Goal: Communication & Community: Answer question/provide support

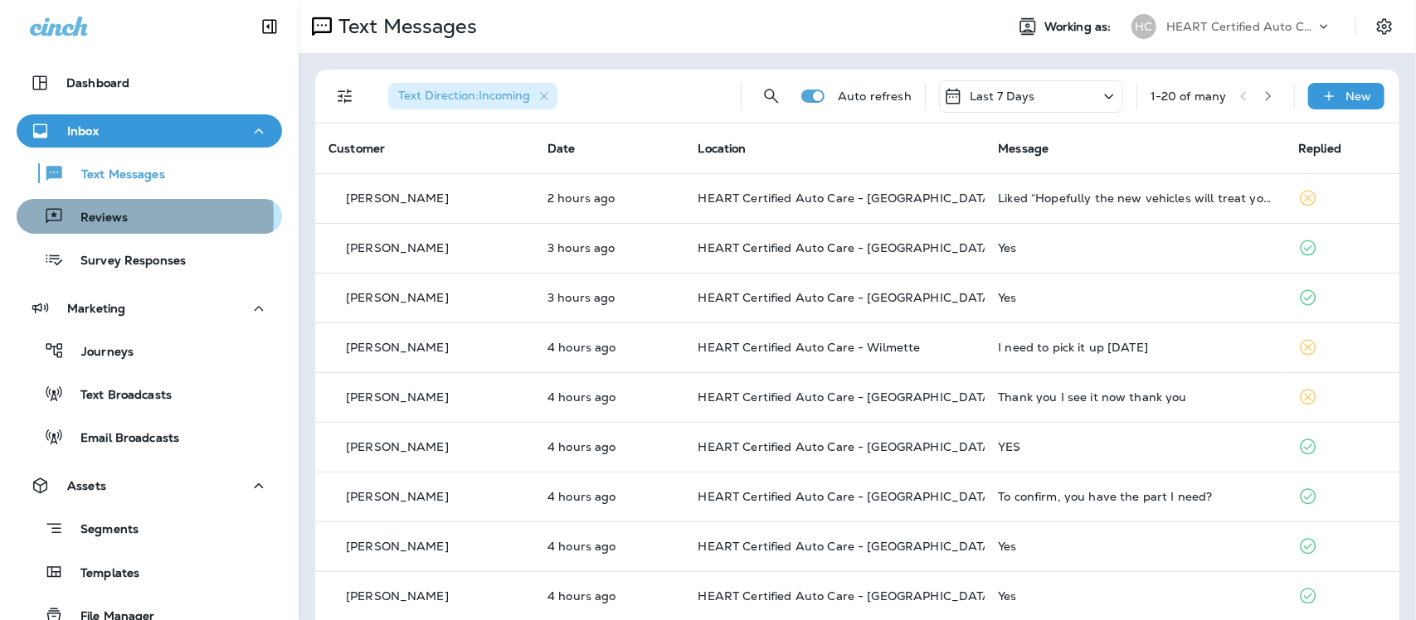
drag, startPoint x: 95, startPoint y: 217, endPoint x: 133, endPoint y: 221, distance: 37.5
click at [95, 217] on p "Reviews" at bounding box center [96, 219] width 64 height 16
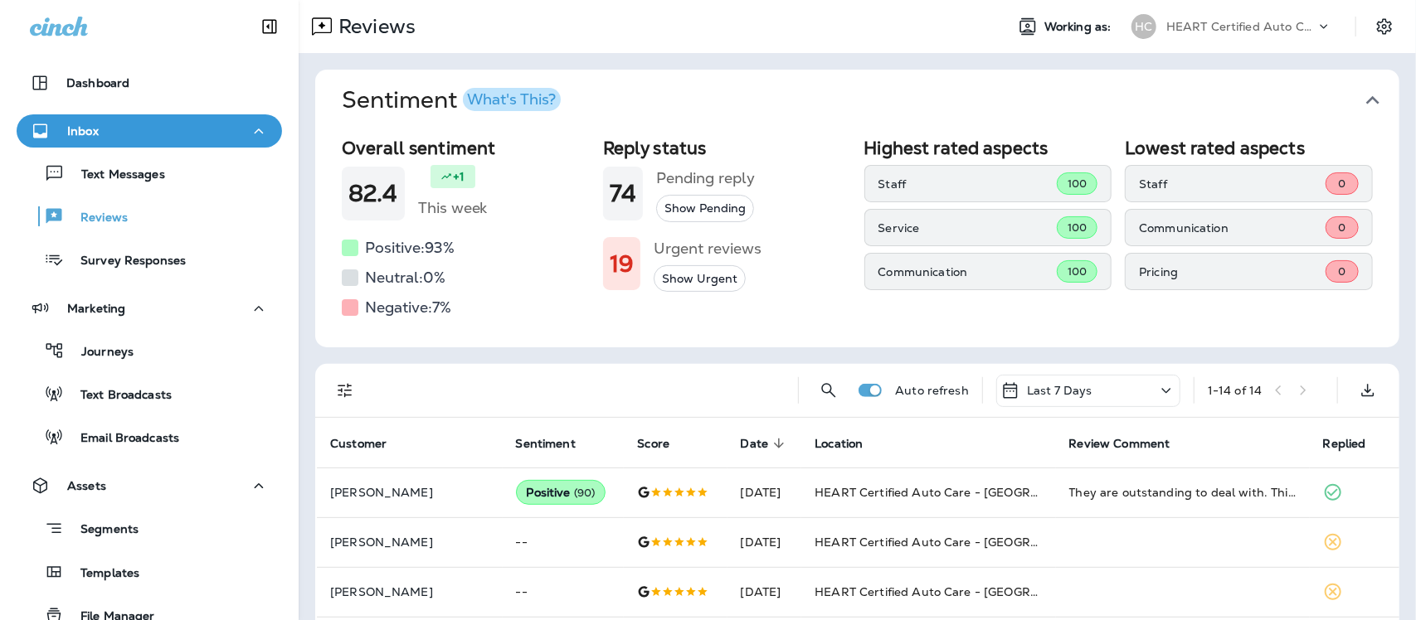
click at [1360, 94] on icon "button" at bounding box center [1372, 100] width 27 height 27
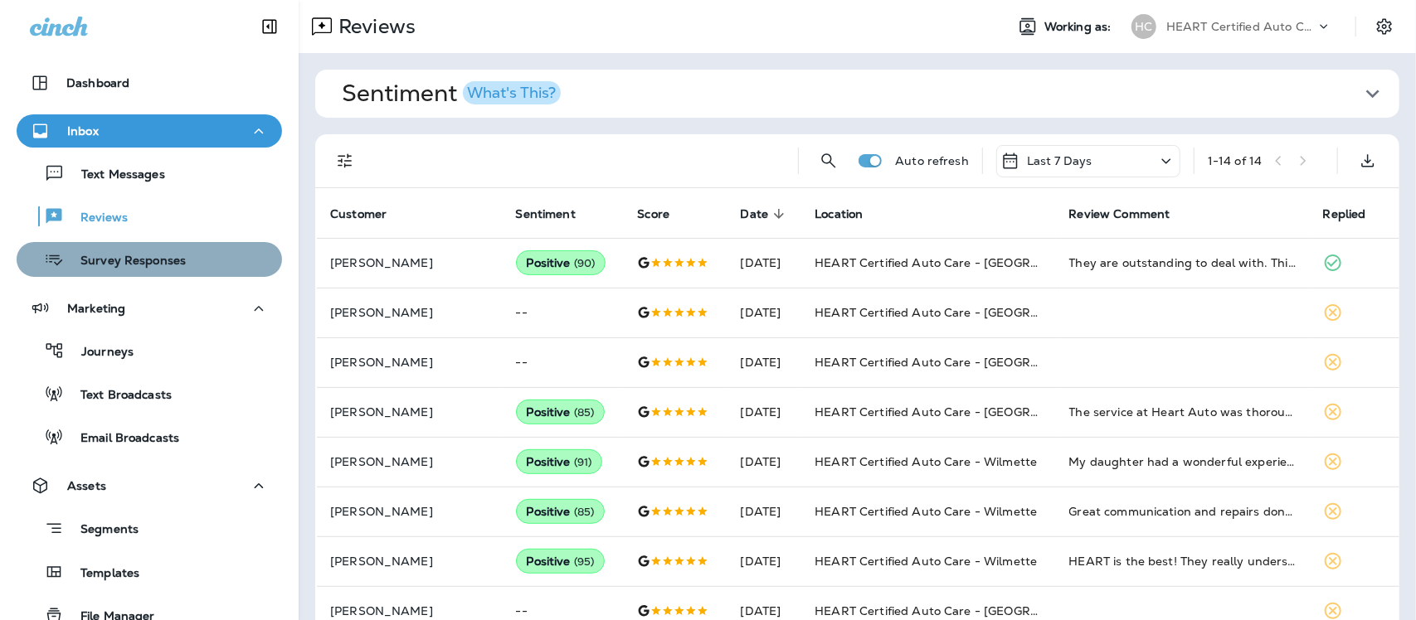
click at [160, 251] on div "Survey Responses" at bounding box center [104, 259] width 163 height 25
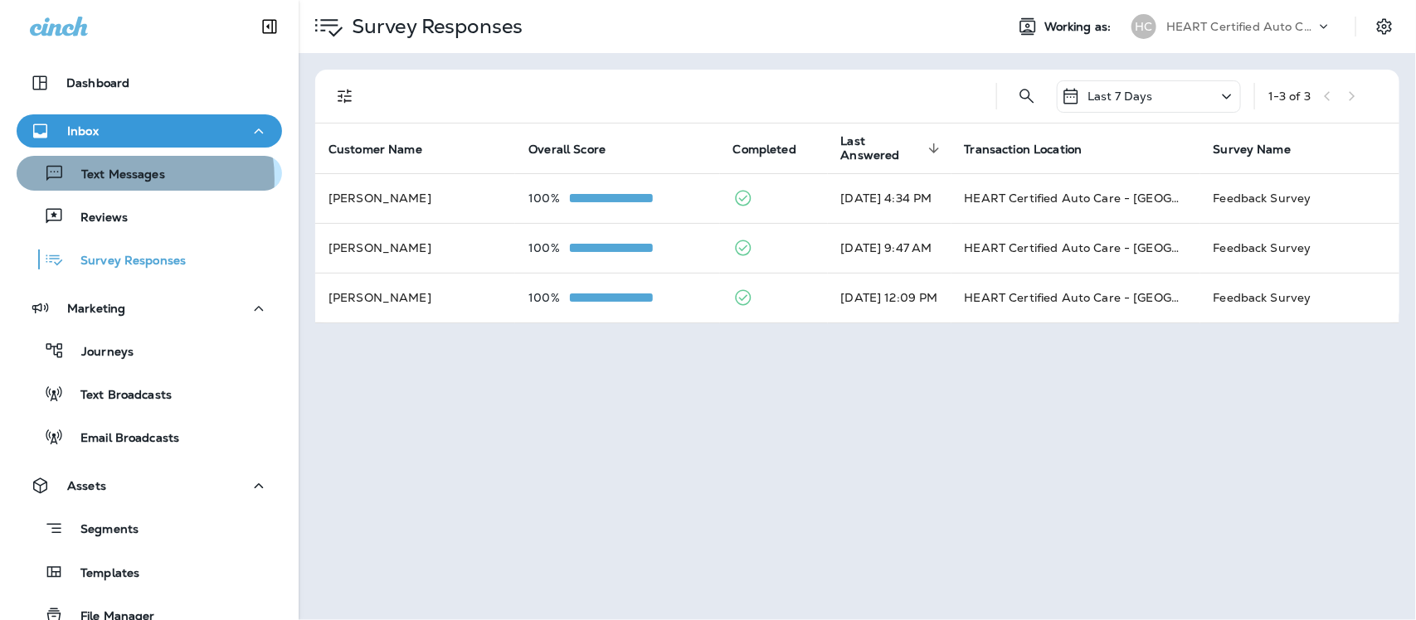
click at [120, 178] on p "Text Messages" at bounding box center [115, 176] width 100 height 16
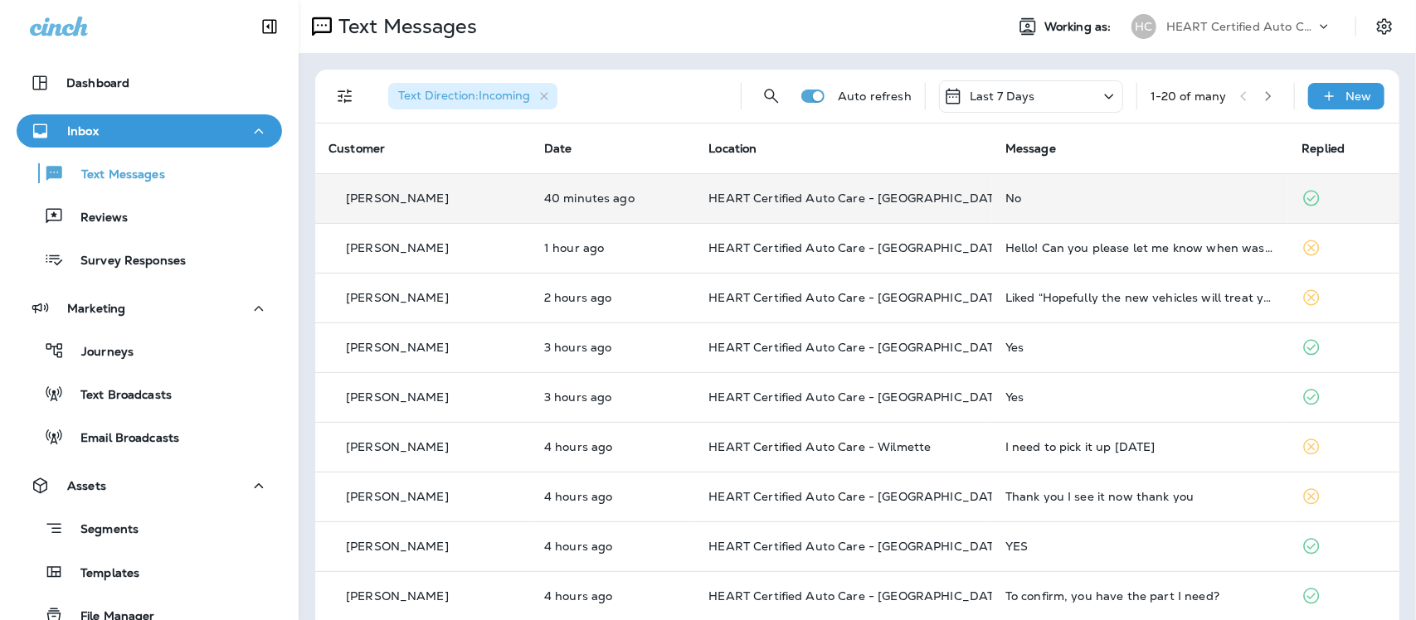
click at [1005, 197] on div "No" at bounding box center [1140, 198] width 270 height 13
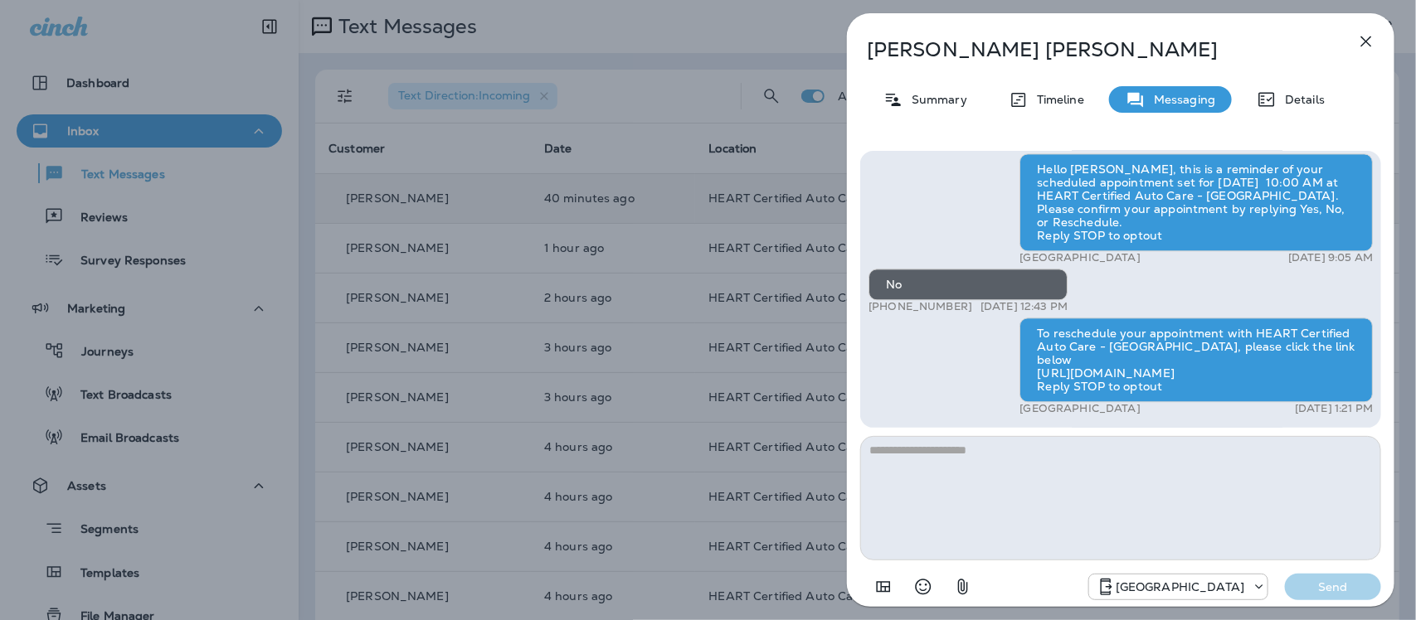
click at [1367, 40] on icon "button" at bounding box center [1366, 41] width 11 height 11
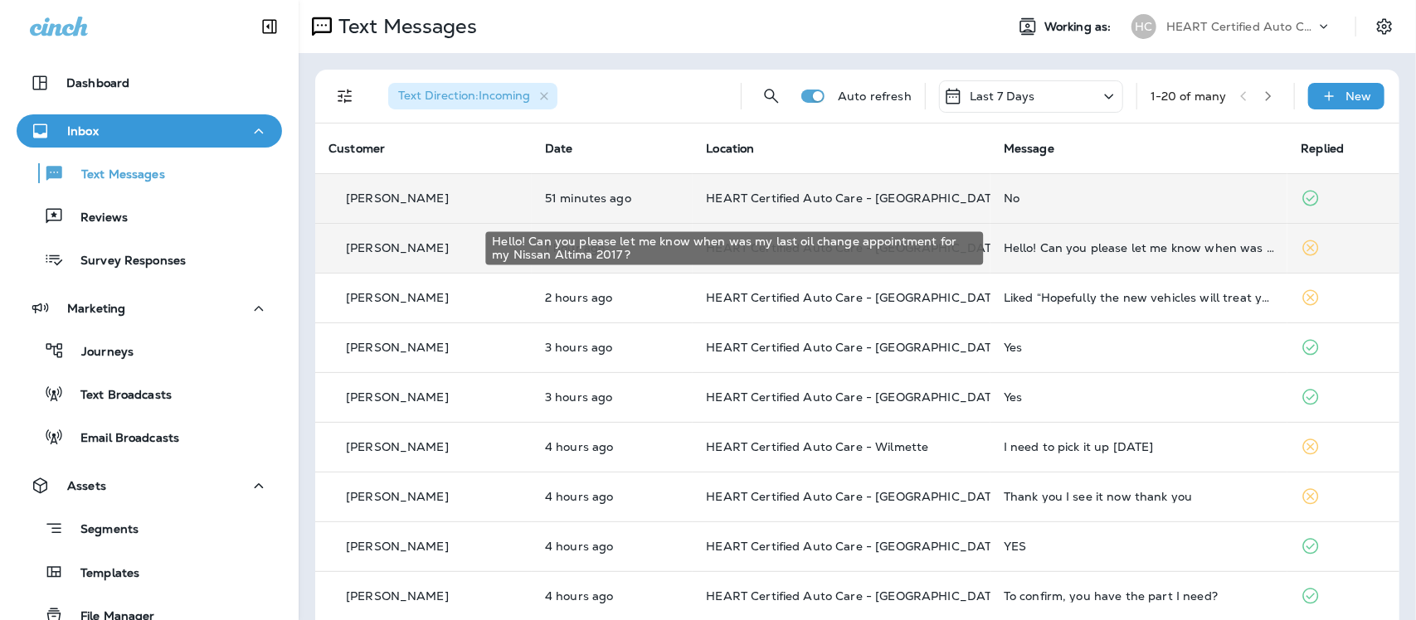
click at [1120, 250] on div "Hello! Can you please let me know when was my last oil change appointment for m…" at bounding box center [1139, 247] width 271 height 13
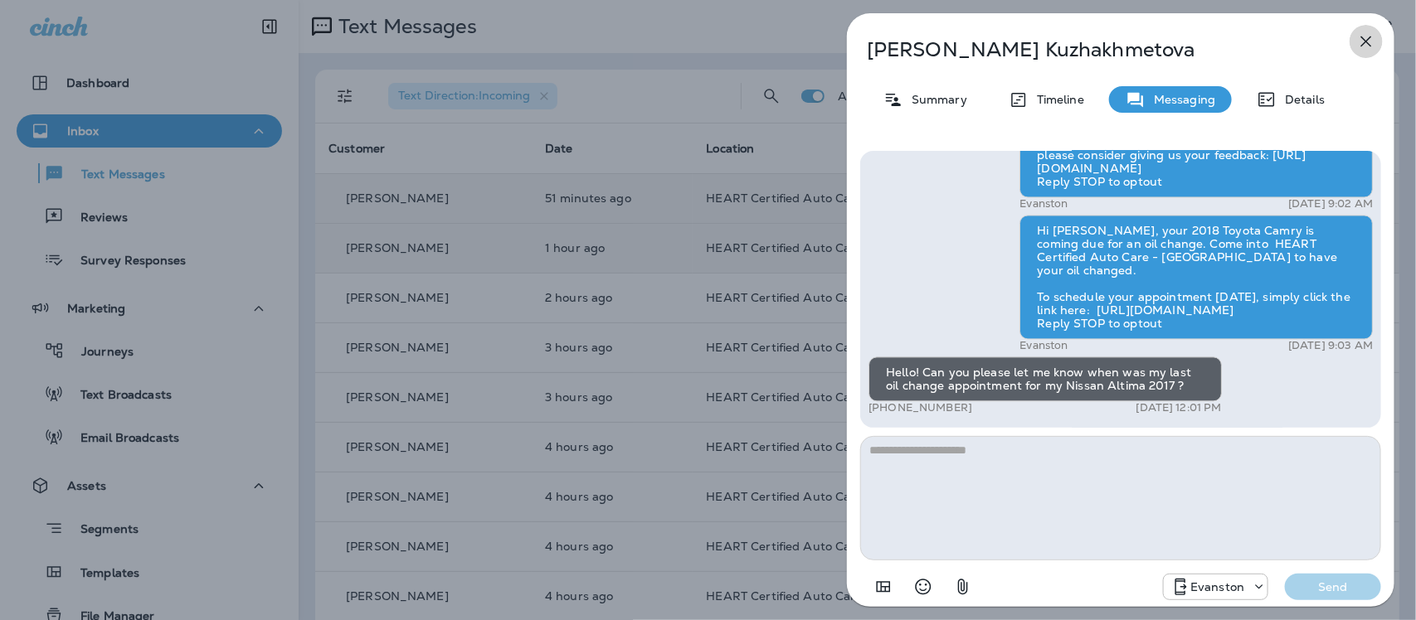
click at [1367, 35] on icon "button" at bounding box center [1366, 42] width 20 height 20
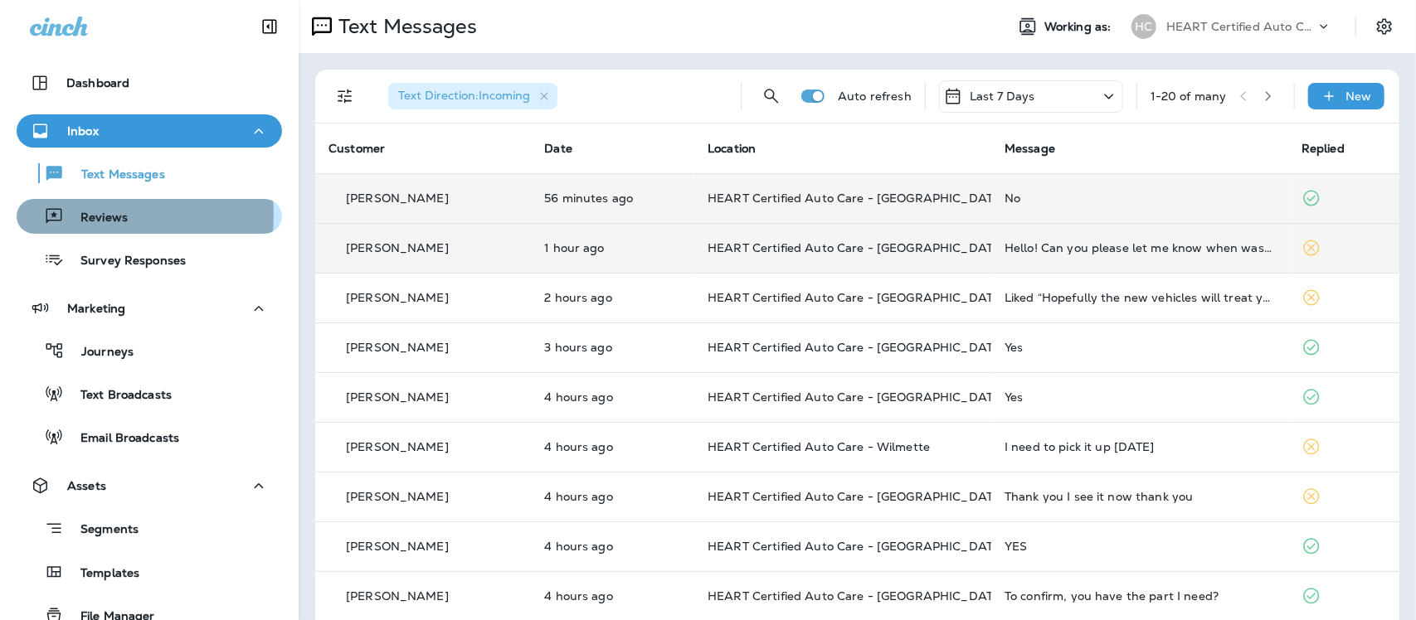
click at [94, 216] on p "Reviews" at bounding box center [96, 219] width 64 height 16
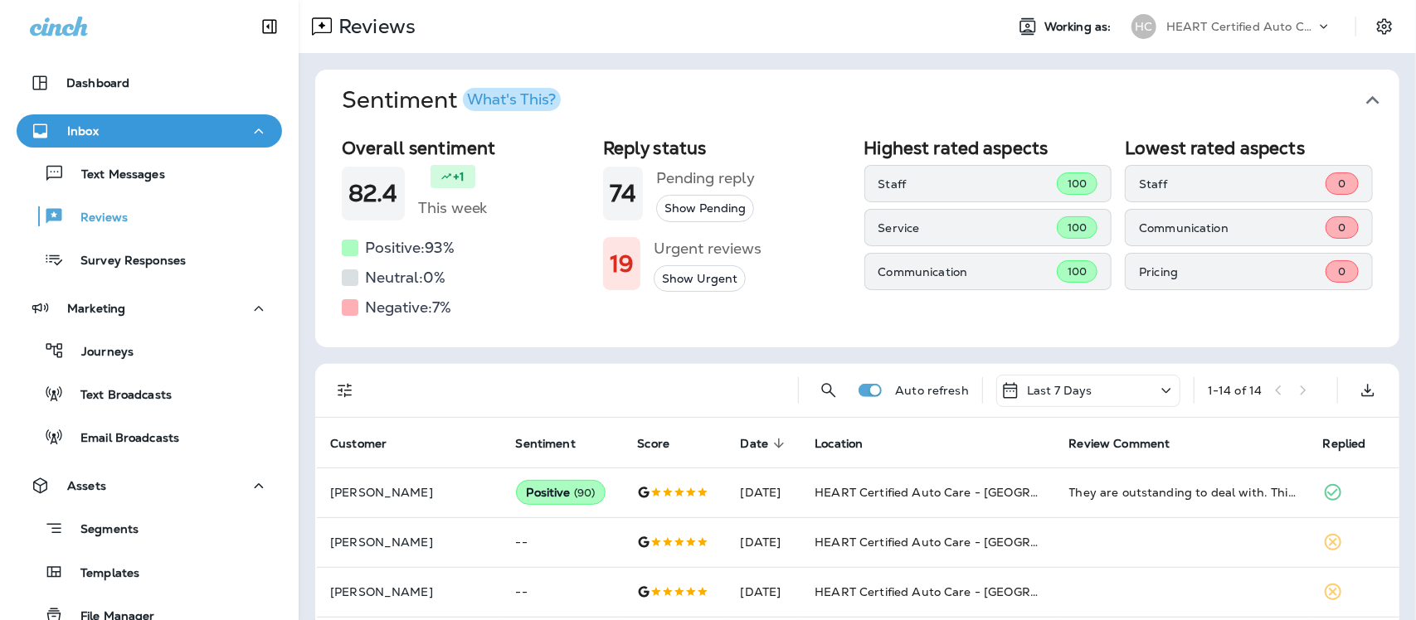
click at [1359, 96] on icon "button" at bounding box center [1372, 100] width 27 height 27
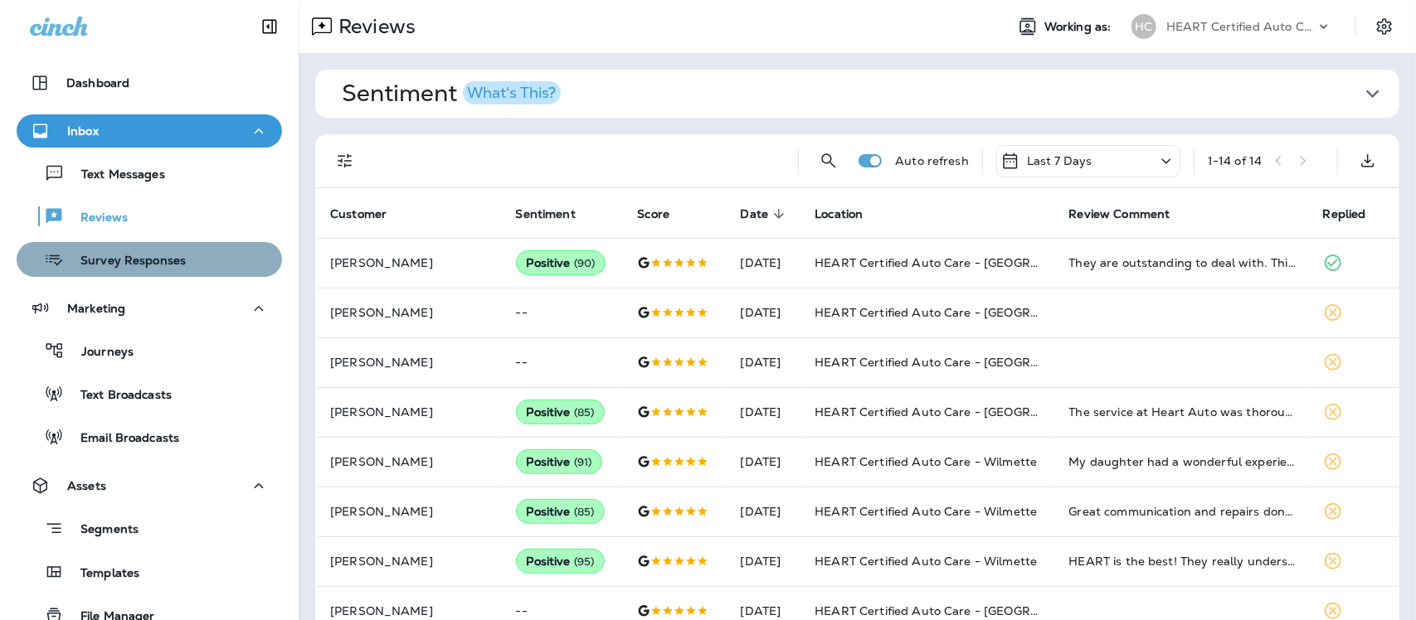
click at [153, 258] on p "Survey Responses" at bounding box center [125, 262] width 122 height 16
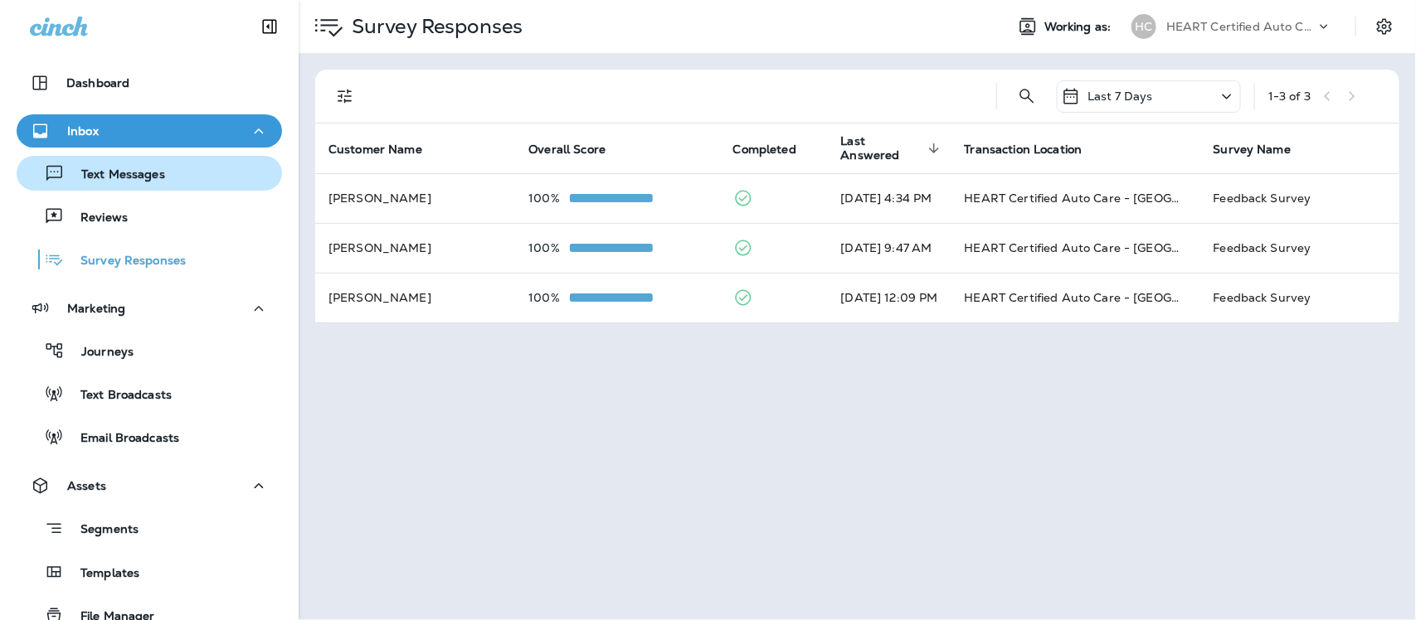
click at [109, 171] on p "Text Messages" at bounding box center [115, 176] width 100 height 16
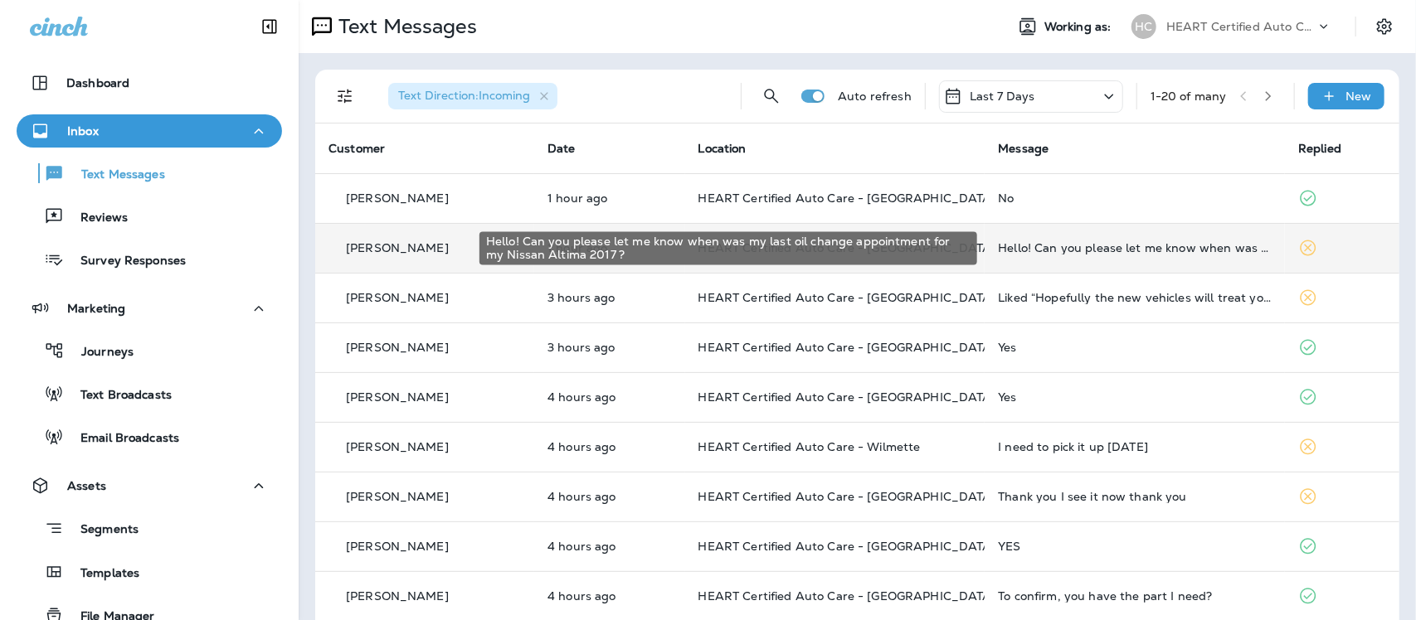
click at [1092, 246] on div "Hello! Can you please let me know when was my last oil change appointment for m…" at bounding box center [1135, 247] width 274 height 13
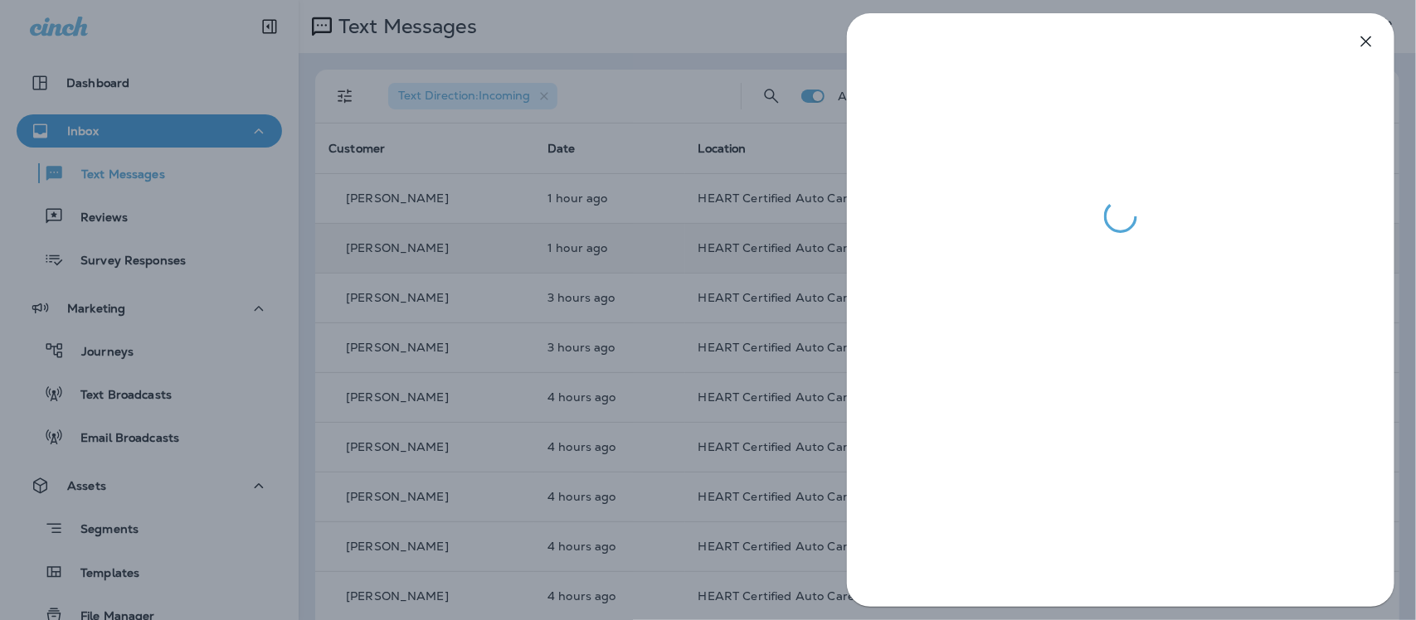
click at [1371, 37] on icon "button" at bounding box center [1366, 42] width 20 height 20
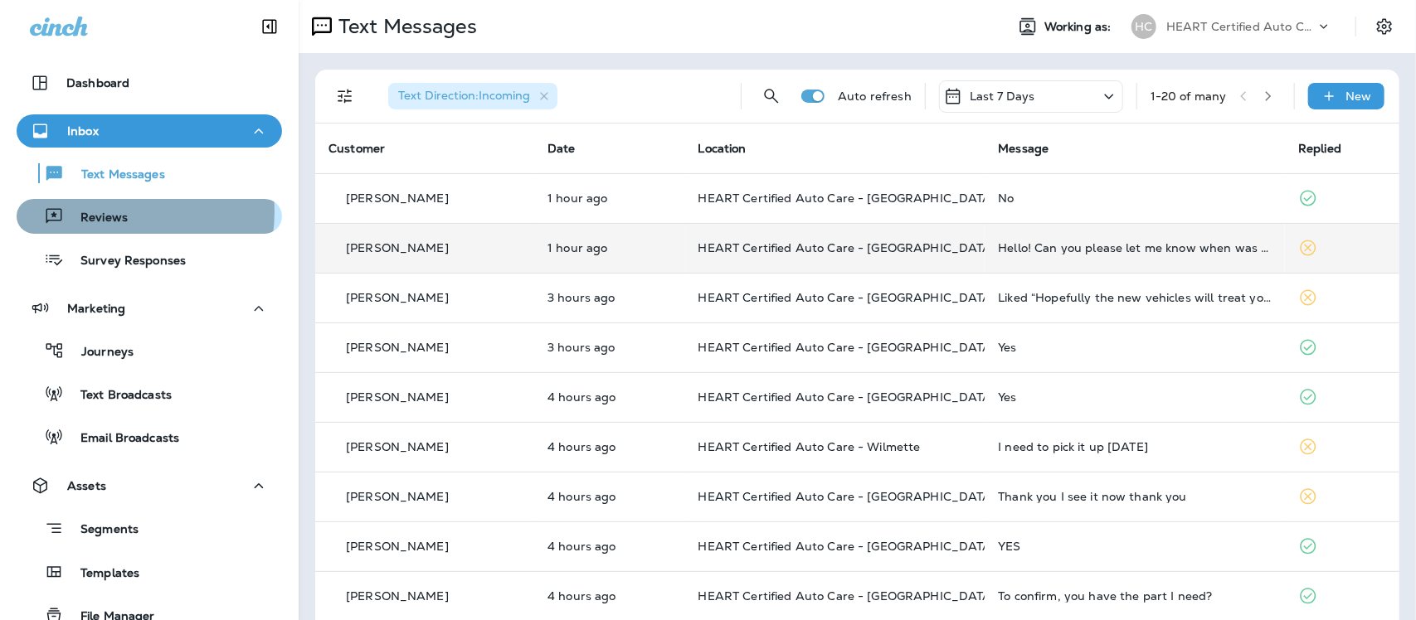
click at [102, 212] on p "Reviews" at bounding box center [96, 219] width 64 height 16
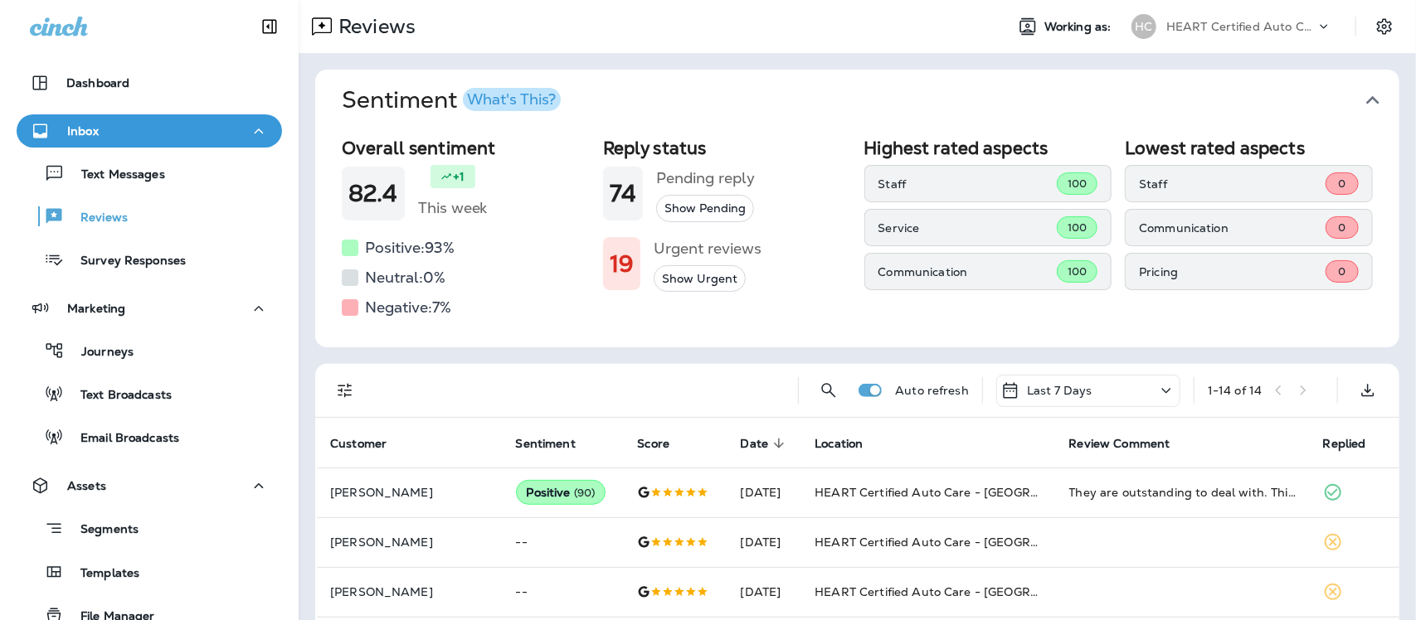
click at [1361, 98] on icon "button" at bounding box center [1372, 100] width 27 height 27
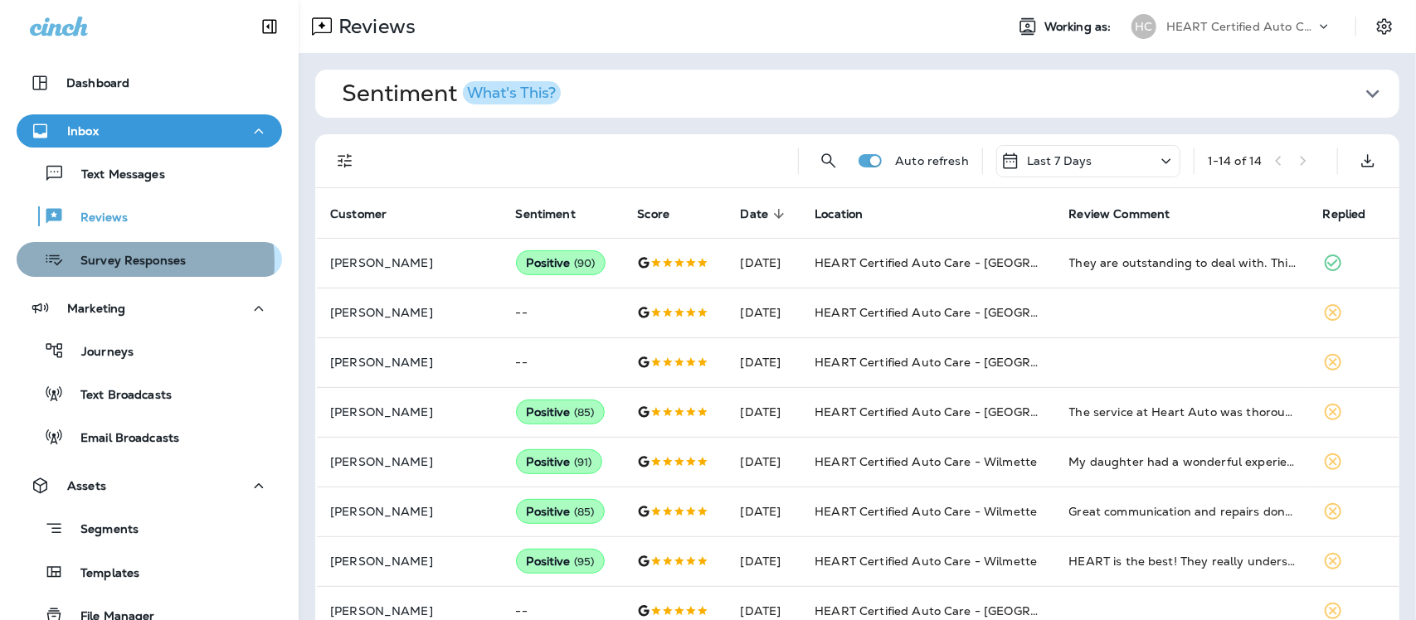
click at [105, 262] on p "Survey Responses" at bounding box center [125, 262] width 122 height 16
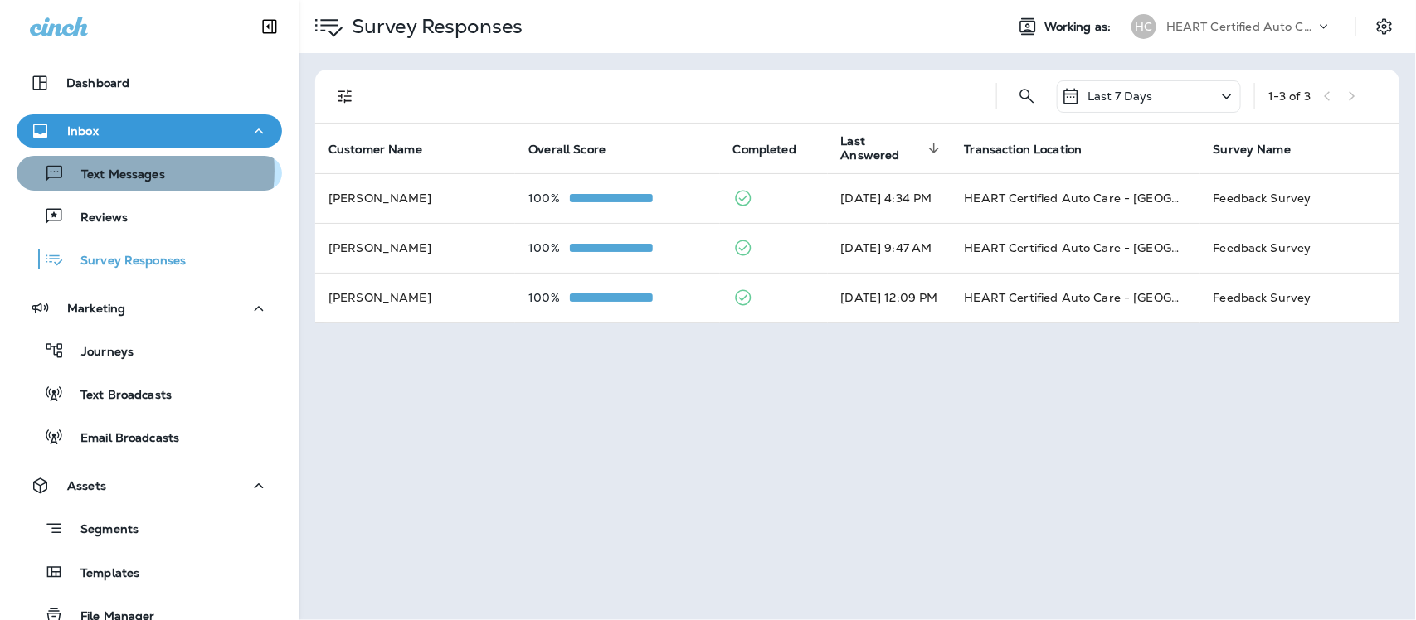
click at [124, 171] on p "Text Messages" at bounding box center [115, 176] width 100 height 16
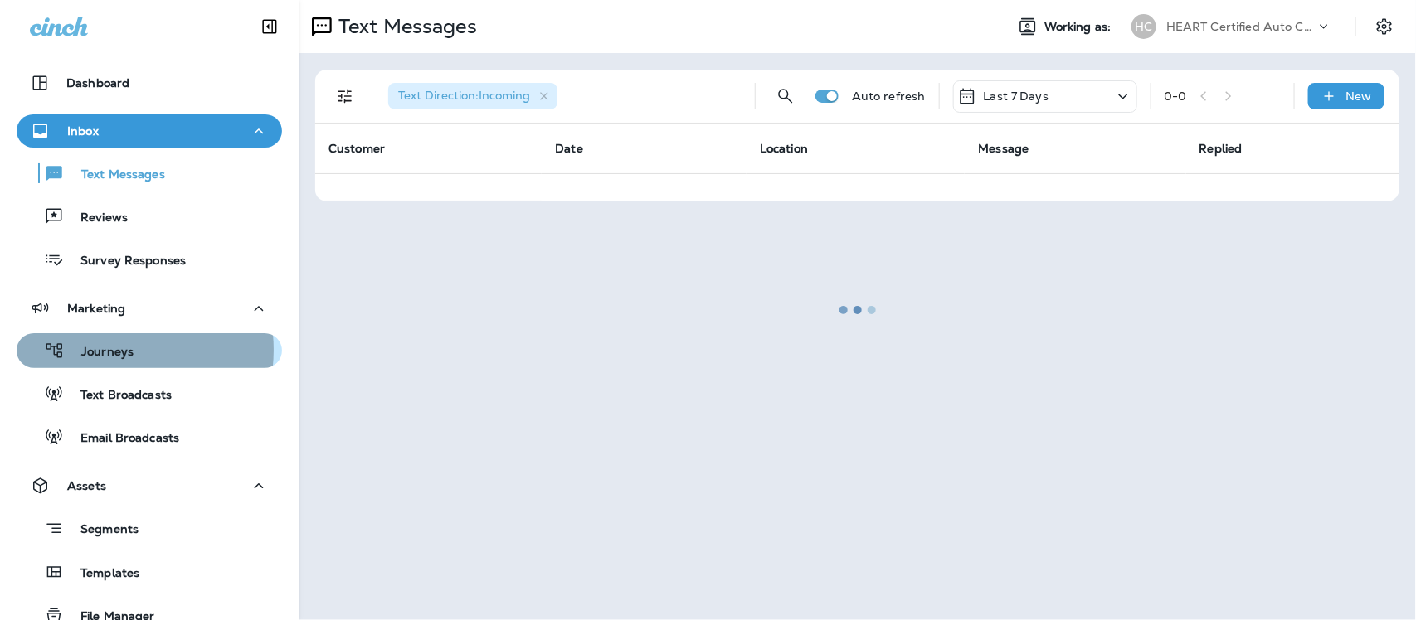
click at [105, 349] on p "Journeys" at bounding box center [99, 353] width 69 height 16
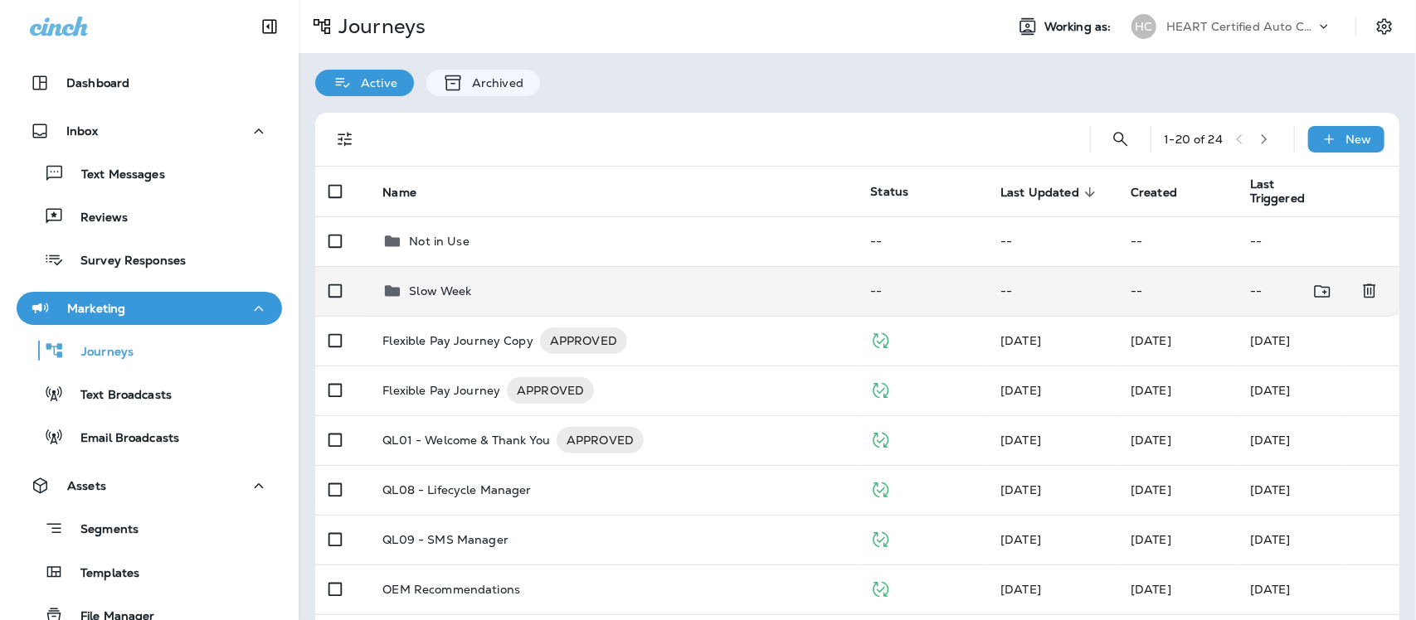
click at [442, 289] on p "Slow Week" at bounding box center [440, 290] width 62 height 13
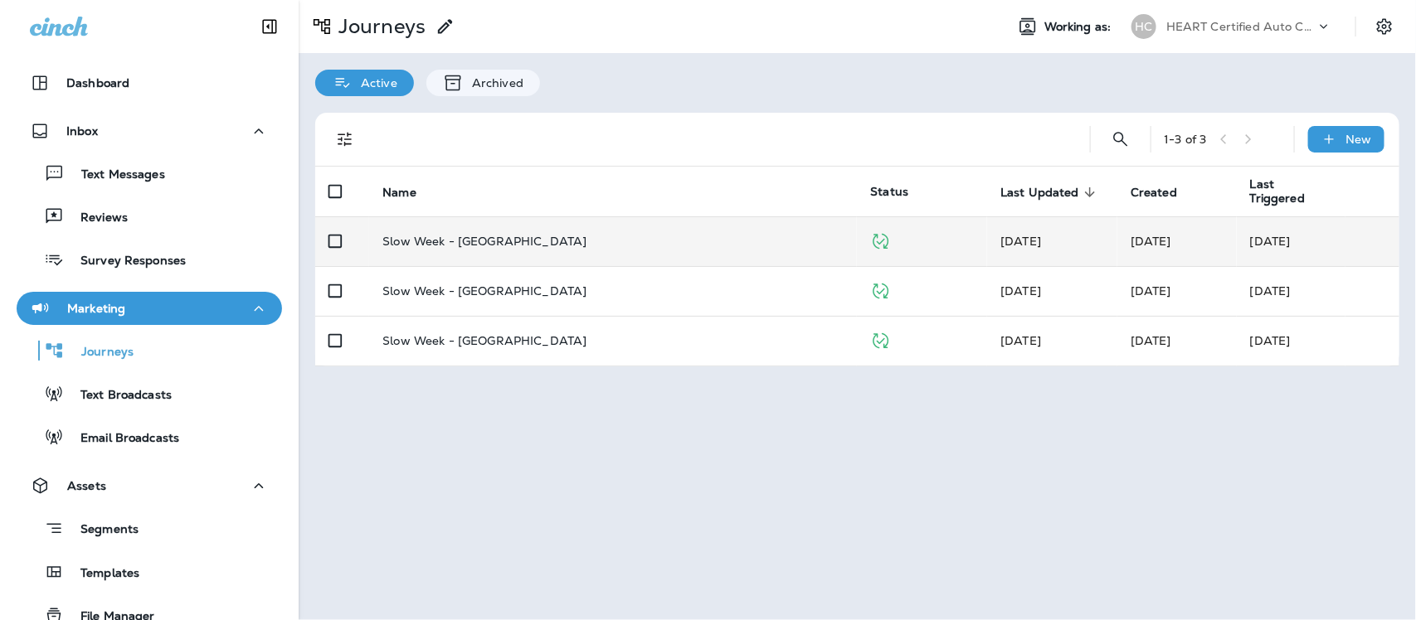
click at [496, 246] on p "Slow Week - [GEOGRAPHIC_DATA]" at bounding box center [484, 241] width 204 height 13
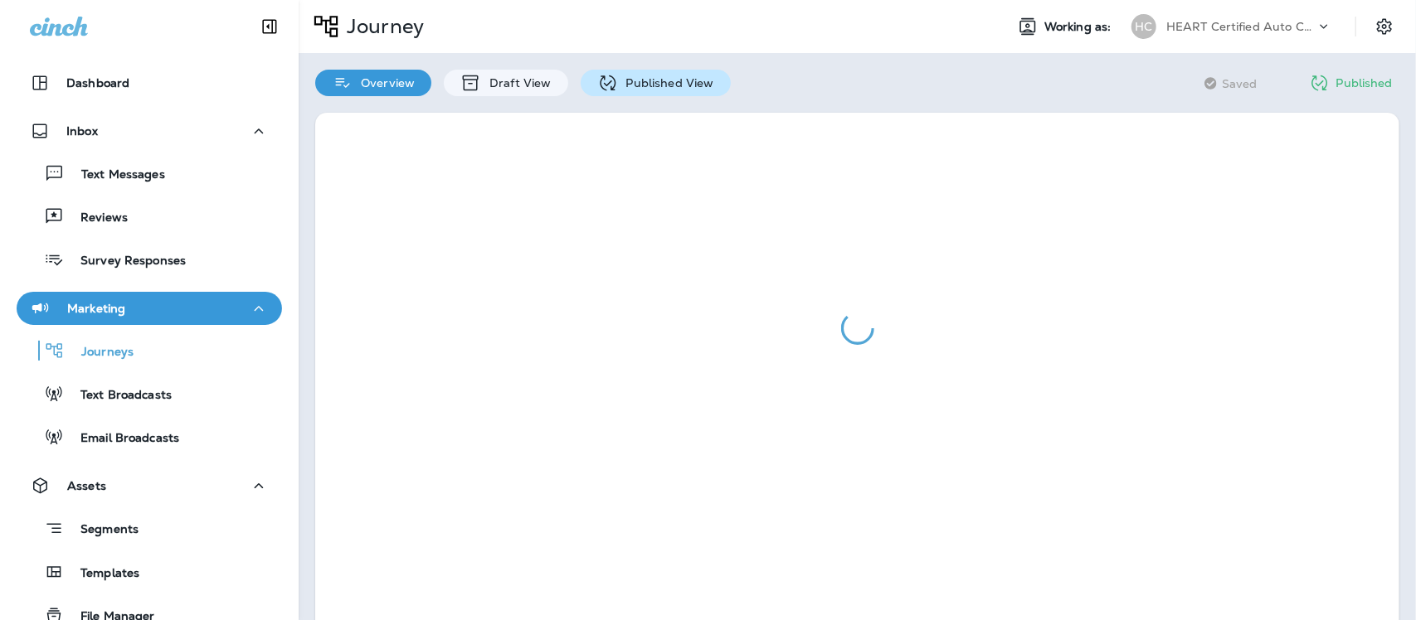
click at [662, 83] on p "Published View" at bounding box center [666, 82] width 96 height 13
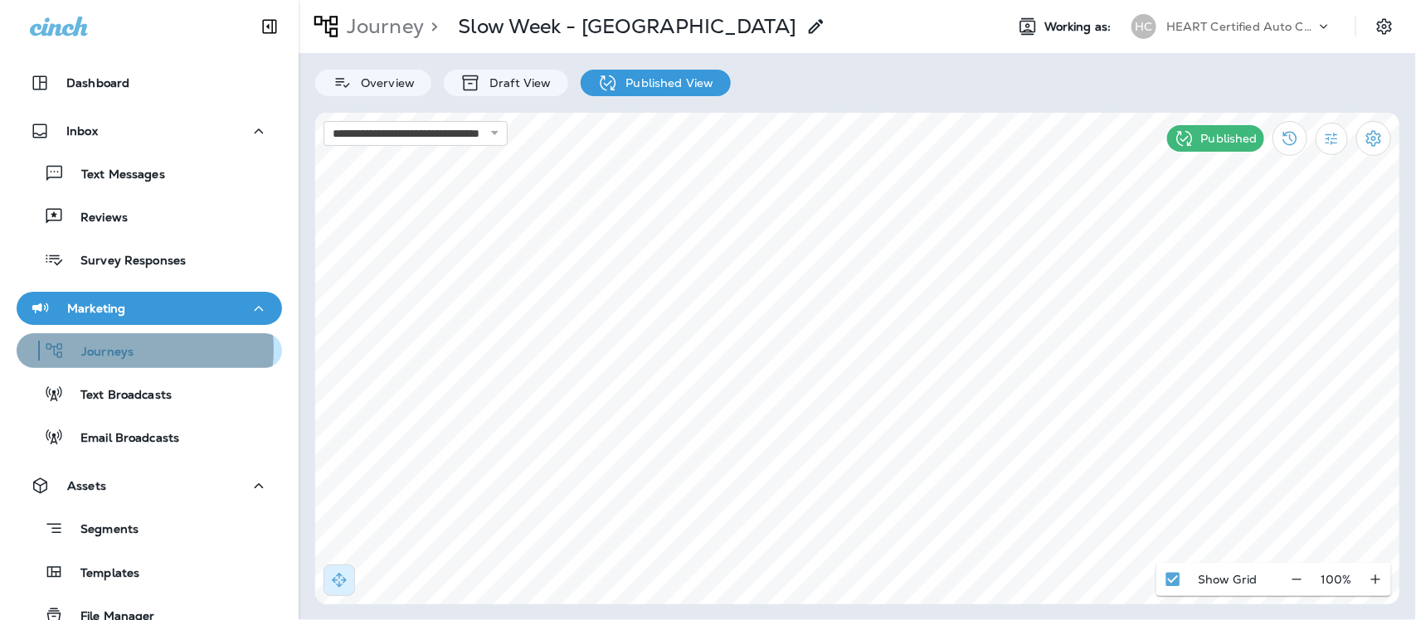
click at [109, 349] on p "Journeys" at bounding box center [99, 353] width 69 height 16
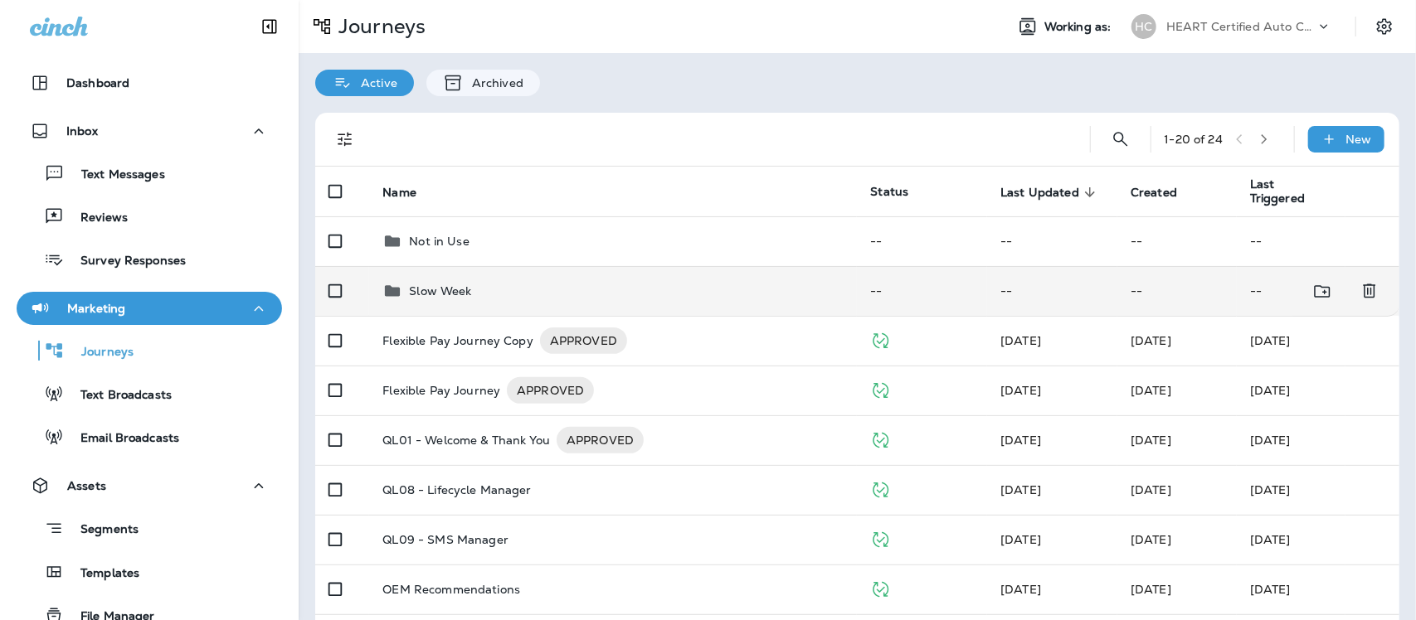
click at [437, 283] on div "Slow Week" at bounding box center [440, 291] width 62 height 20
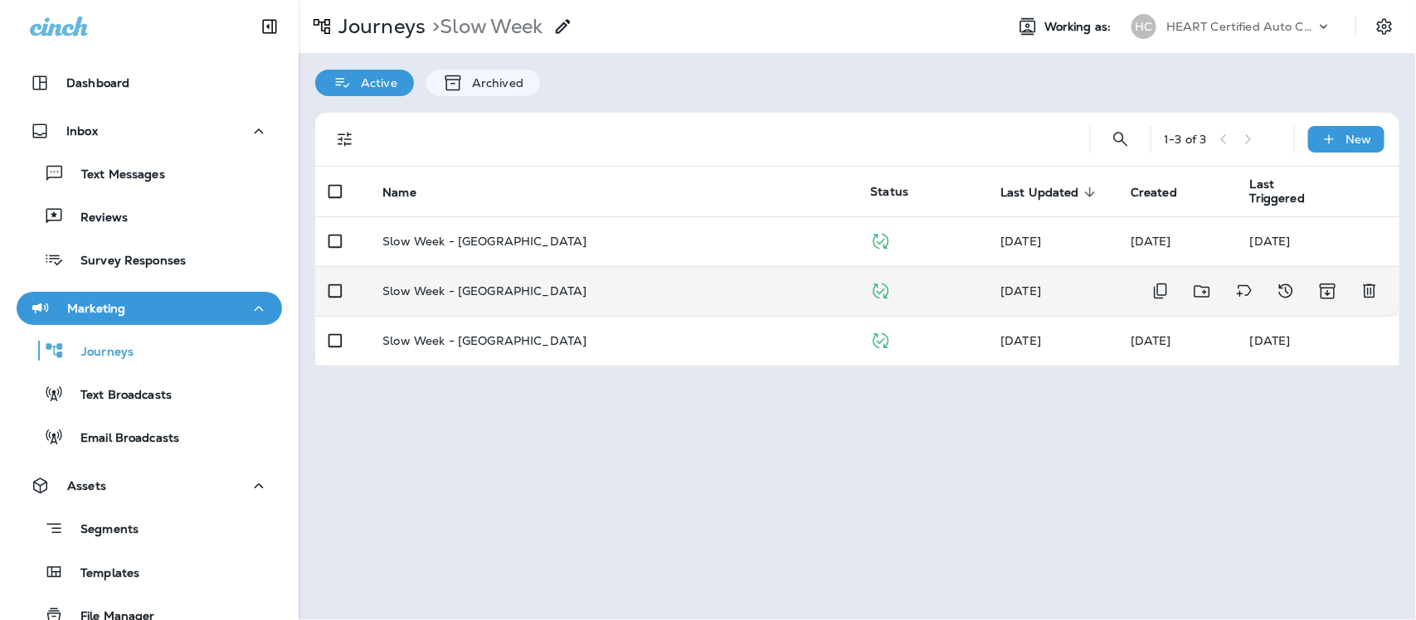
click at [475, 286] on p "Slow Week - [GEOGRAPHIC_DATA]" at bounding box center [484, 290] width 204 height 13
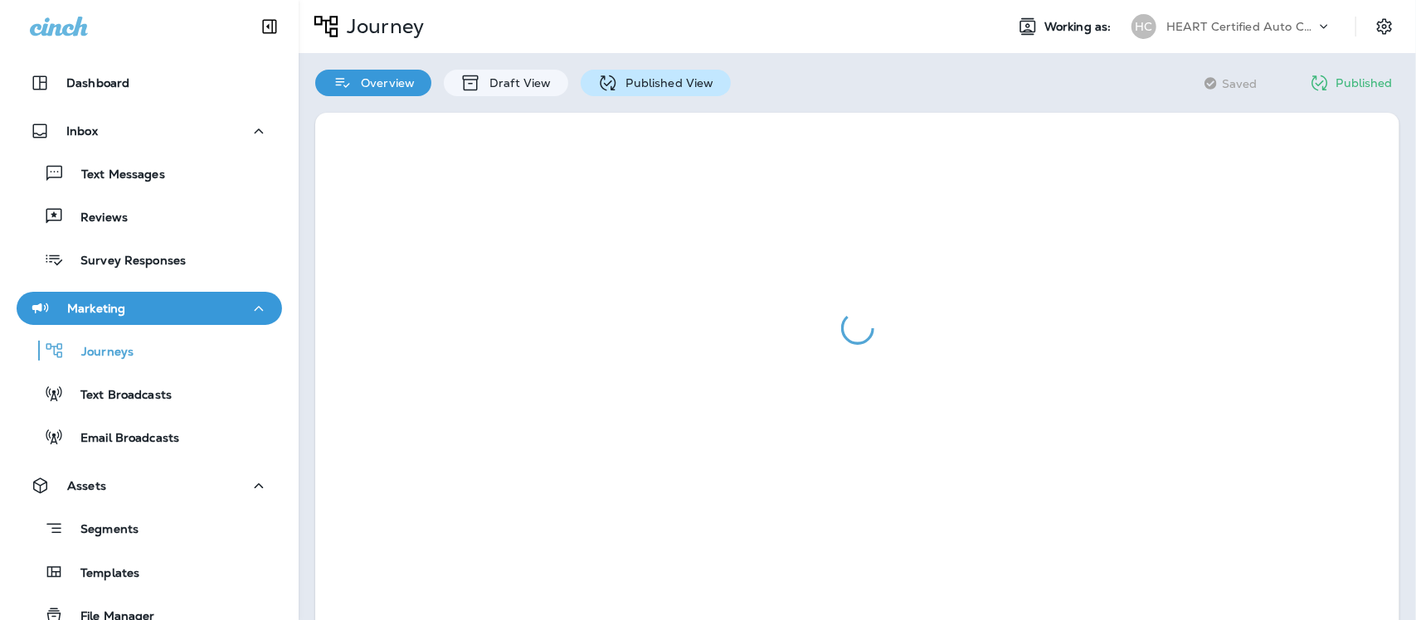
click at [662, 77] on p "Published View" at bounding box center [666, 82] width 96 height 13
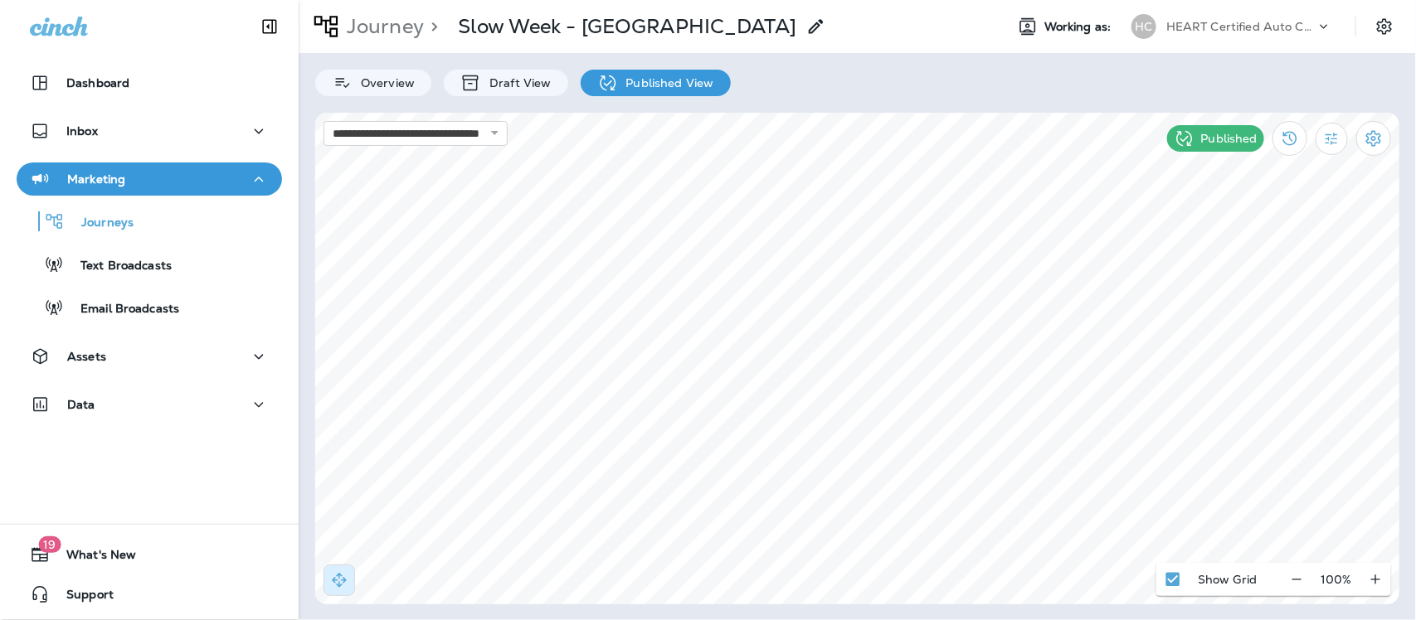
click at [652, 85] on p "Published View" at bounding box center [666, 82] width 96 height 13
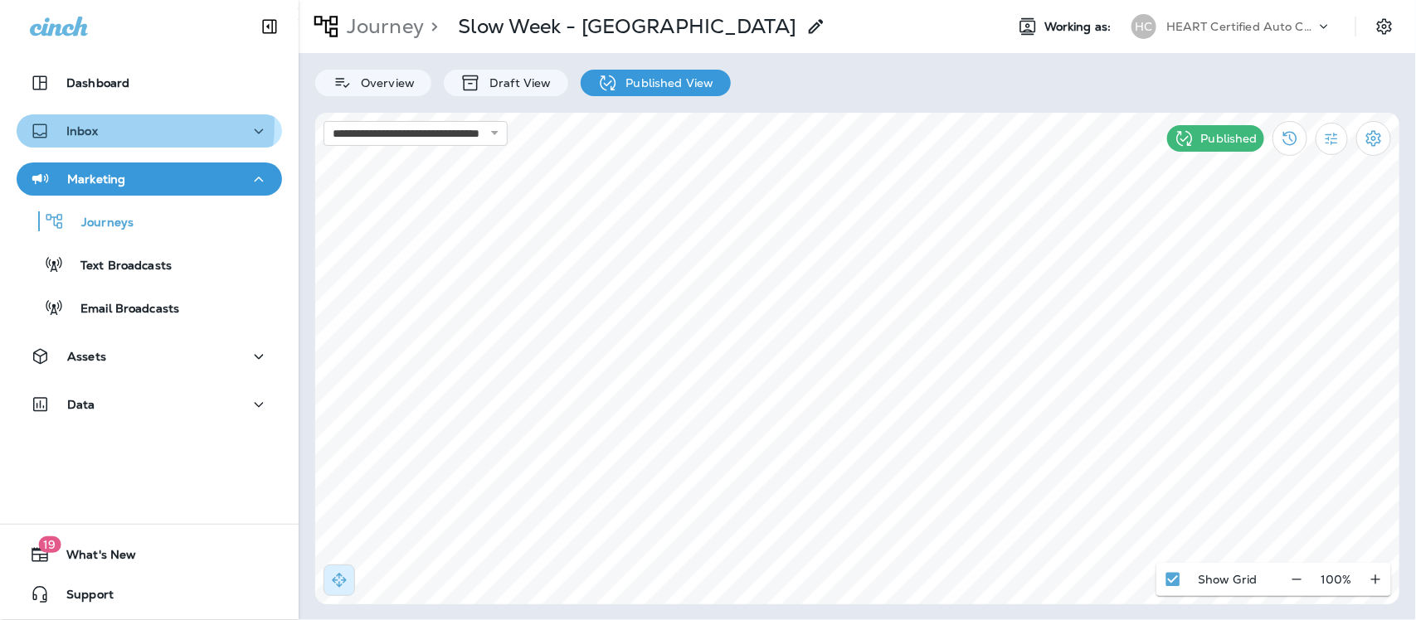
click at [96, 124] on p "Inbox" at bounding box center [82, 130] width 32 height 13
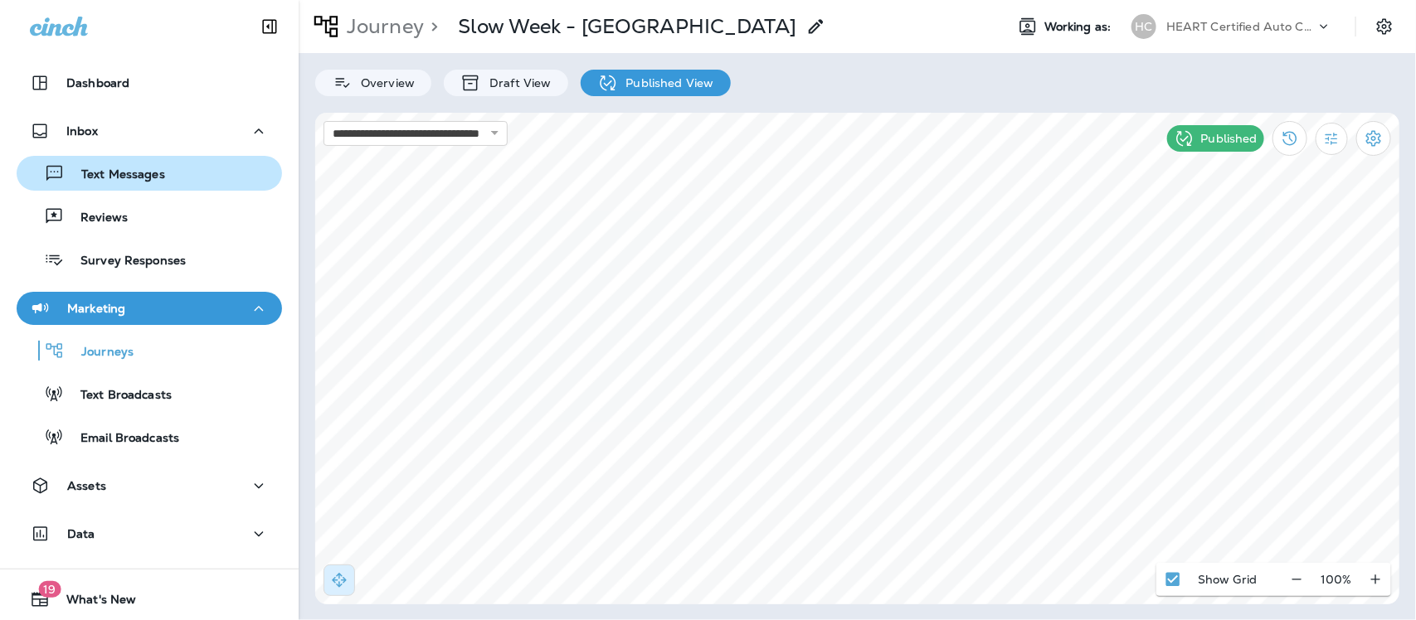
click at [114, 177] on p "Text Messages" at bounding box center [115, 176] width 100 height 16
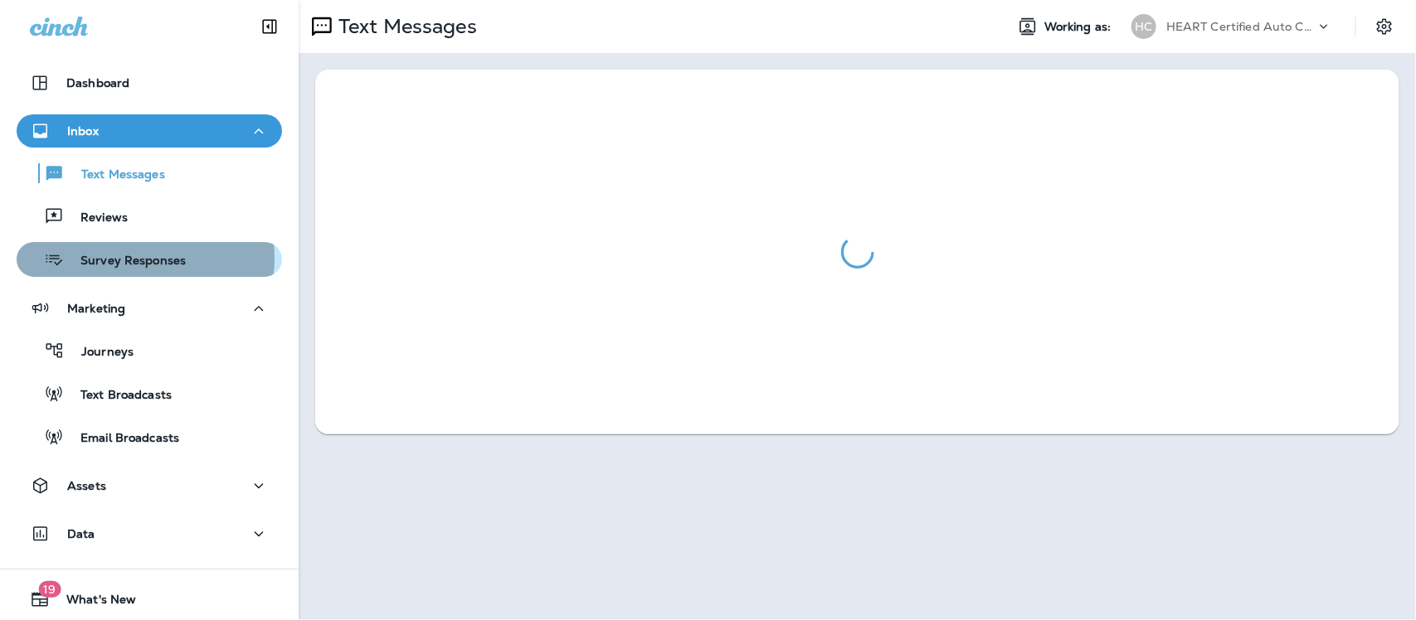
click at [131, 258] on p "Survey Responses" at bounding box center [125, 262] width 122 height 16
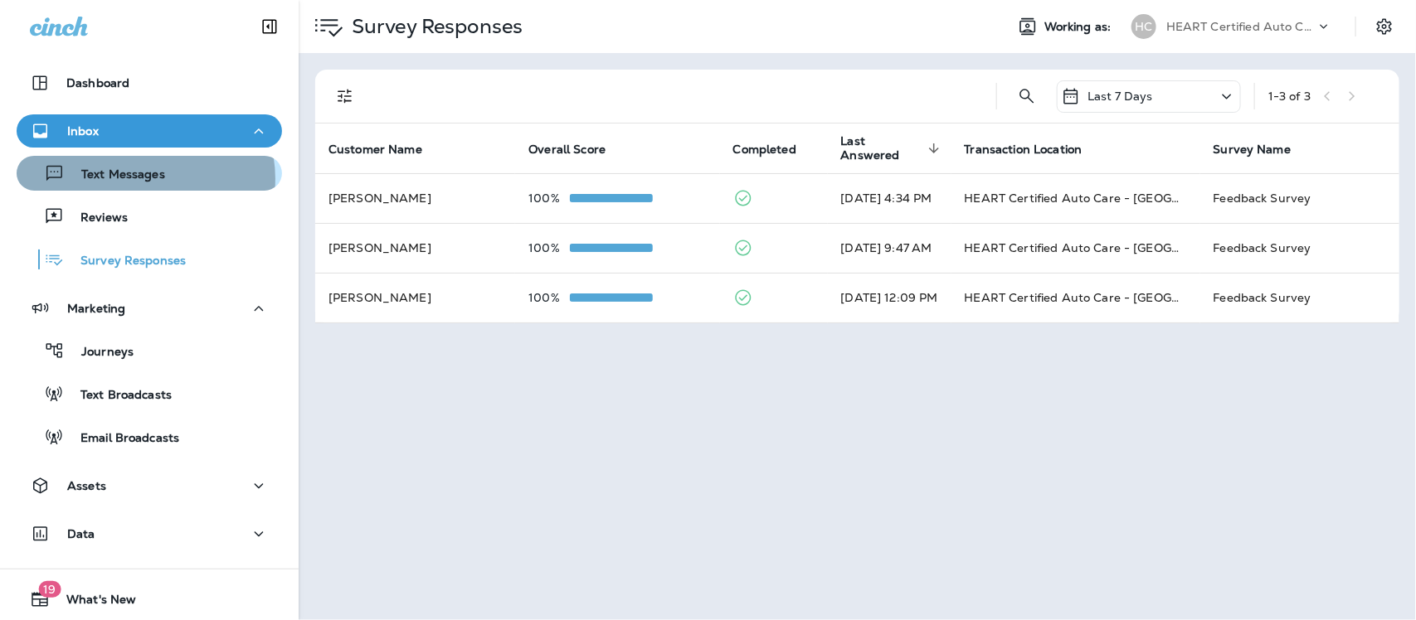
click at [143, 178] on p "Text Messages" at bounding box center [115, 176] width 100 height 16
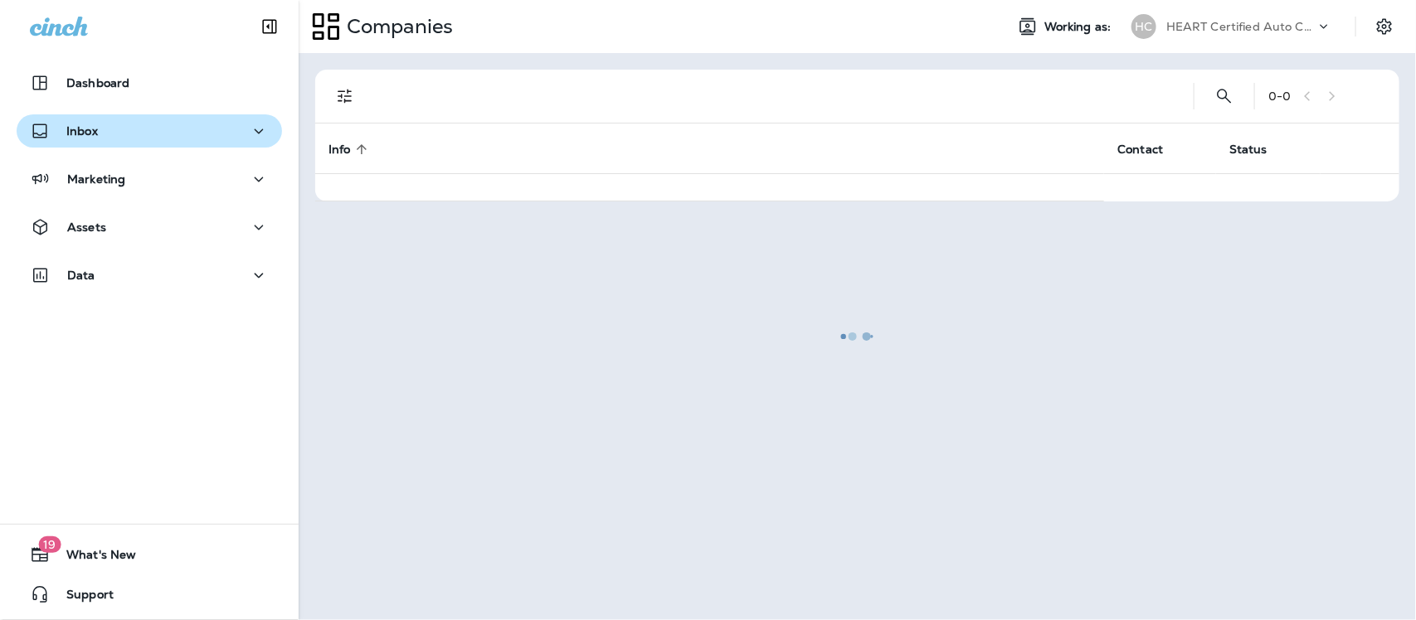
click at [116, 129] on div "Inbox" at bounding box center [149, 131] width 239 height 21
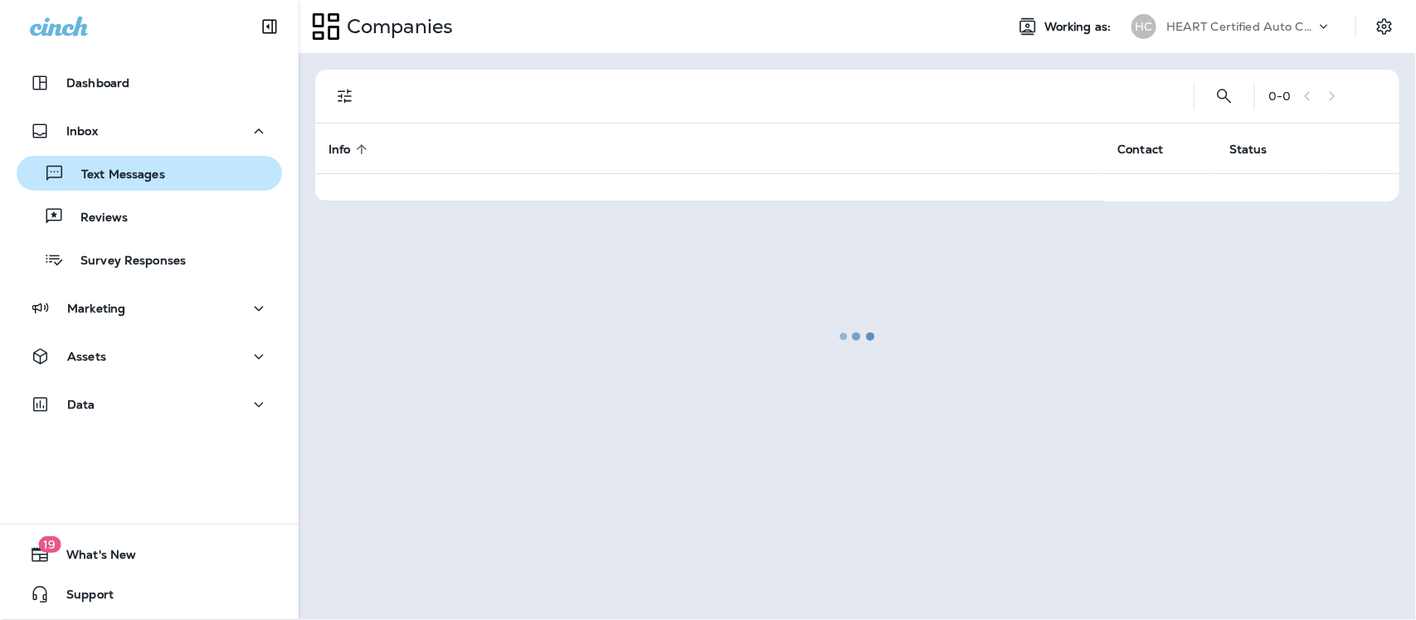
click at [131, 168] on p "Text Messages" at bounding box center [115, 176] width 100 height 16
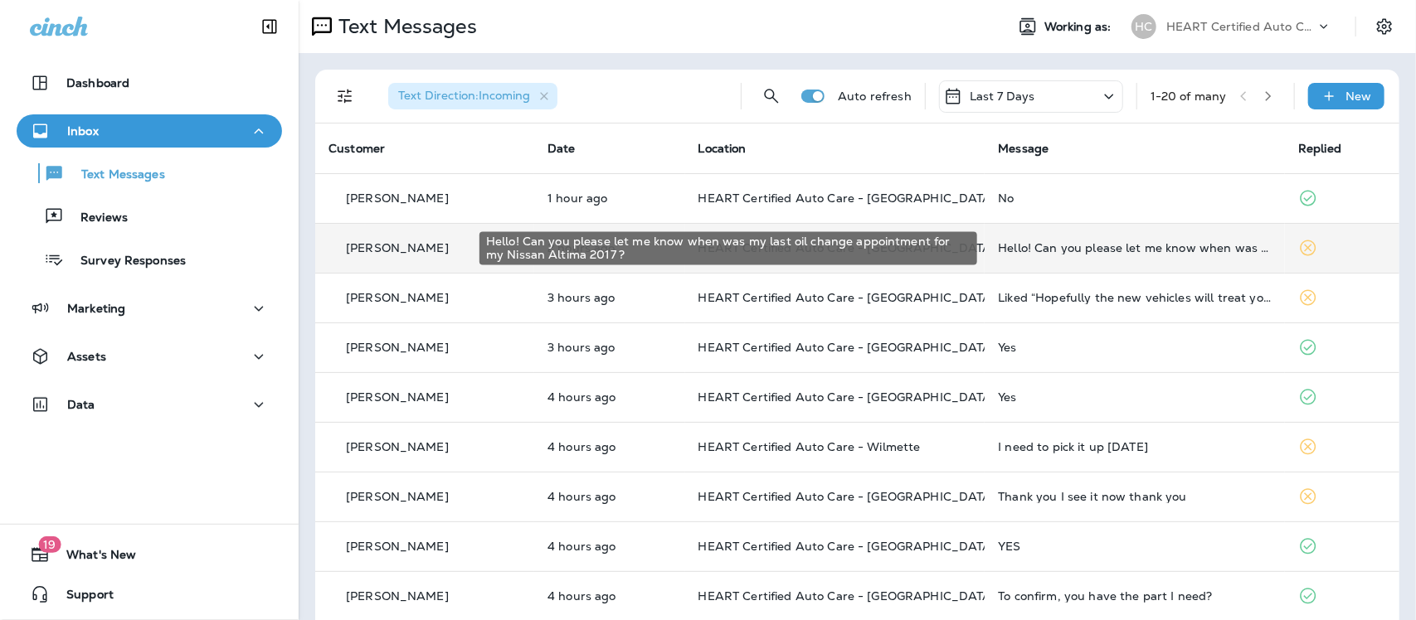
click at [1107, 253] on div "Hello! Can you please let me know when was my last oil change appointment for m…" at bounding box center [1135, 247] width 274 height 13
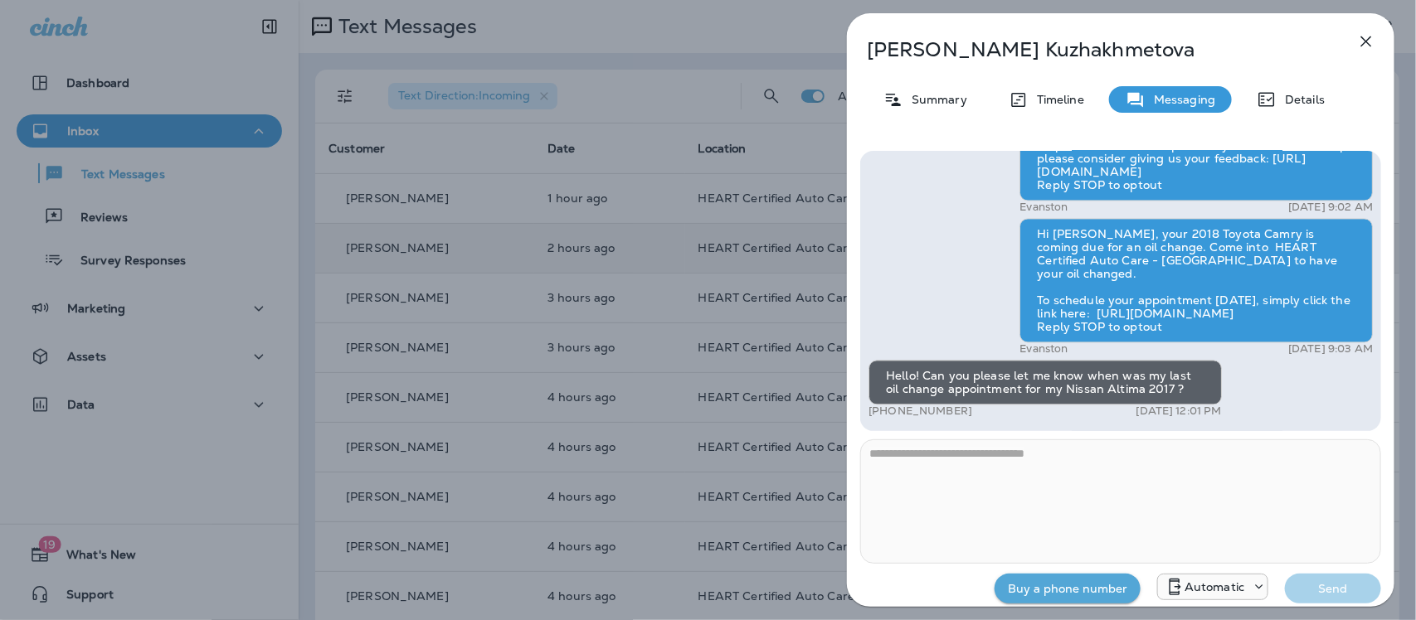
click at [1259, 587] on use at bounding box center [1259, 587] width 7 height 4
click at [1369, 42] on icon "button" at bounding box center [1366, 42] width 20 height 20
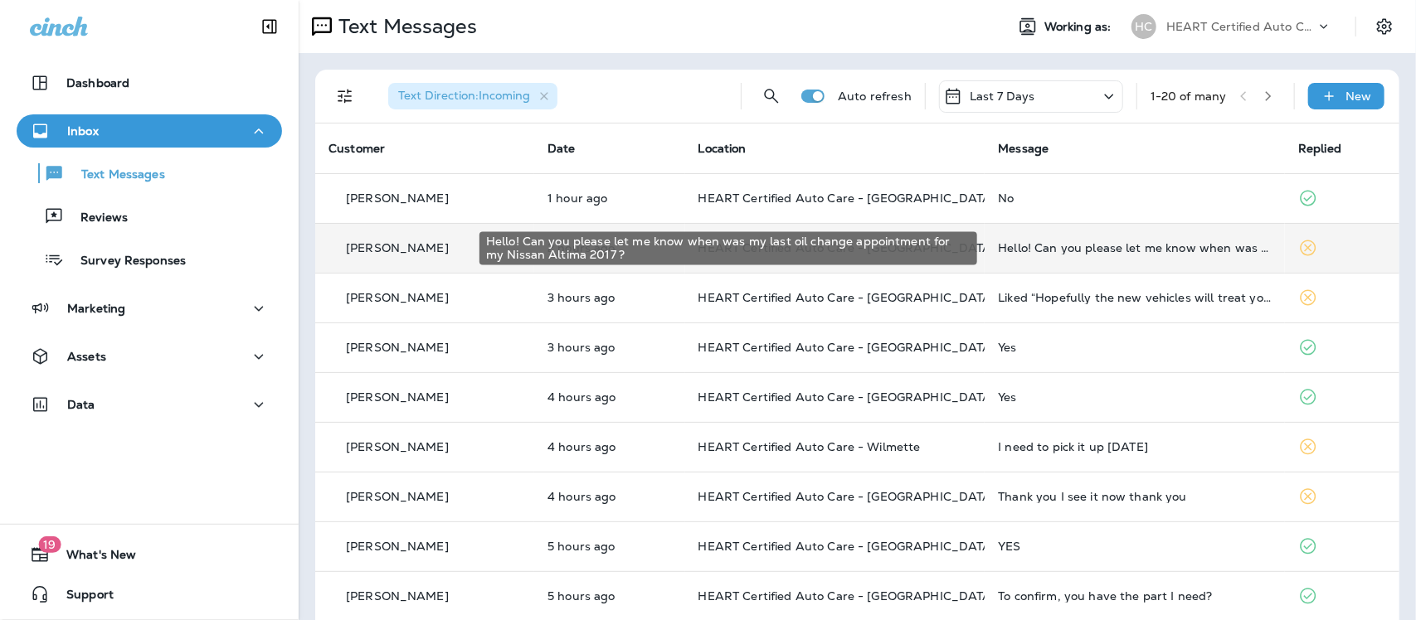
click at [1028, 243] on div "Hello! Can you please let me know when was my last oil change appointment for m…" at bounding box center [1135, 247] width 274 height 13
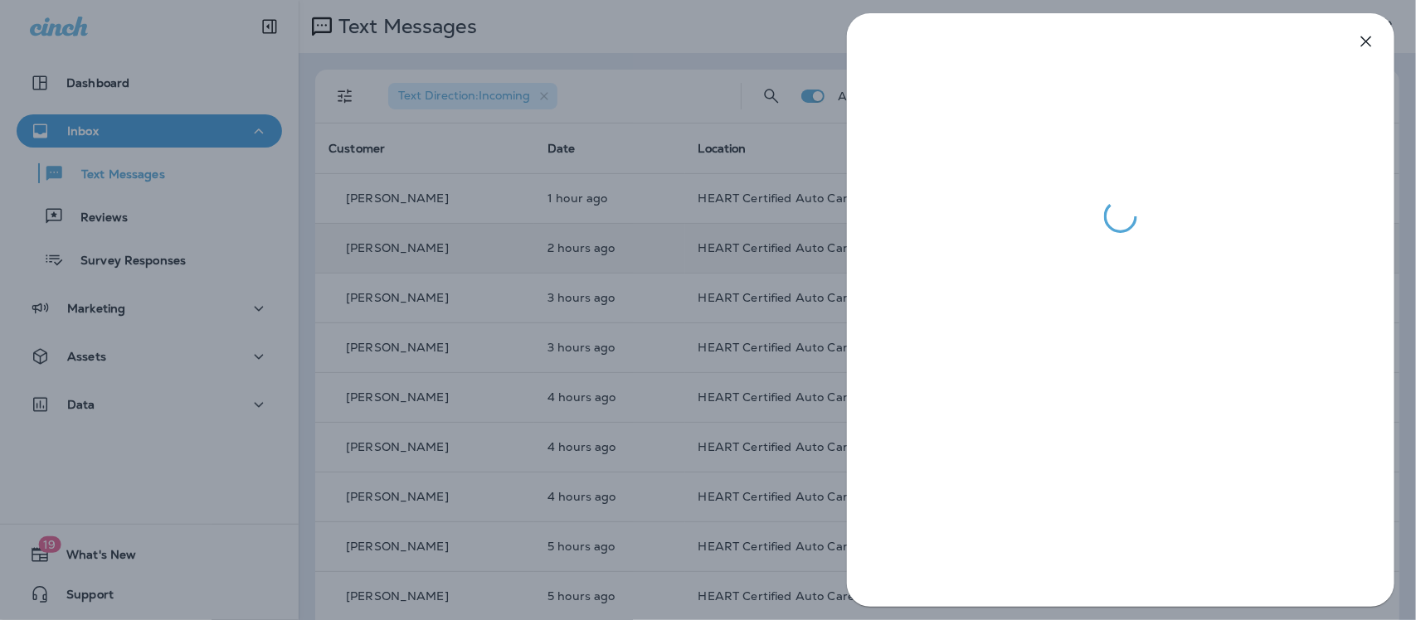
click at [1367, 40] on icon "button" at bounding box center [1366, 41] width 11 height 11
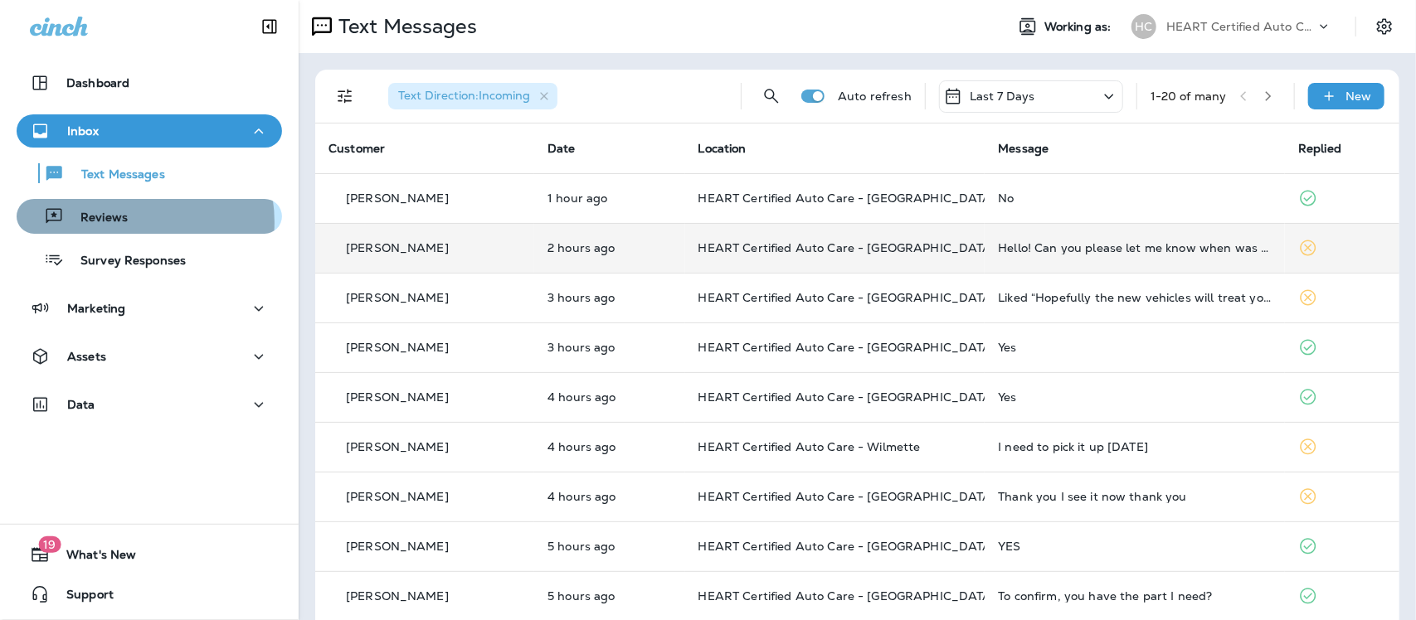
click at [122, 222] on p "Reviews" at bounding box center [96, 219] width 64 height 16
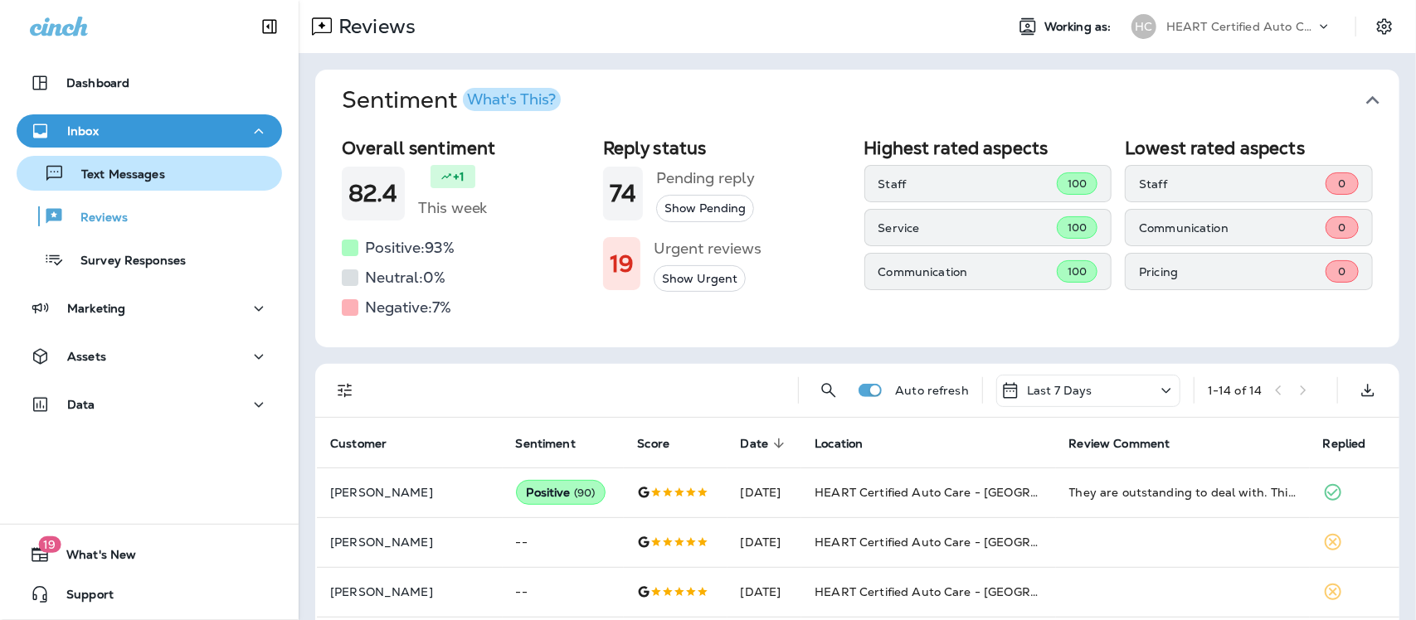
click at [139, 189] on button "Text Messages" at bounding box center [149, 173] width 265 height 35
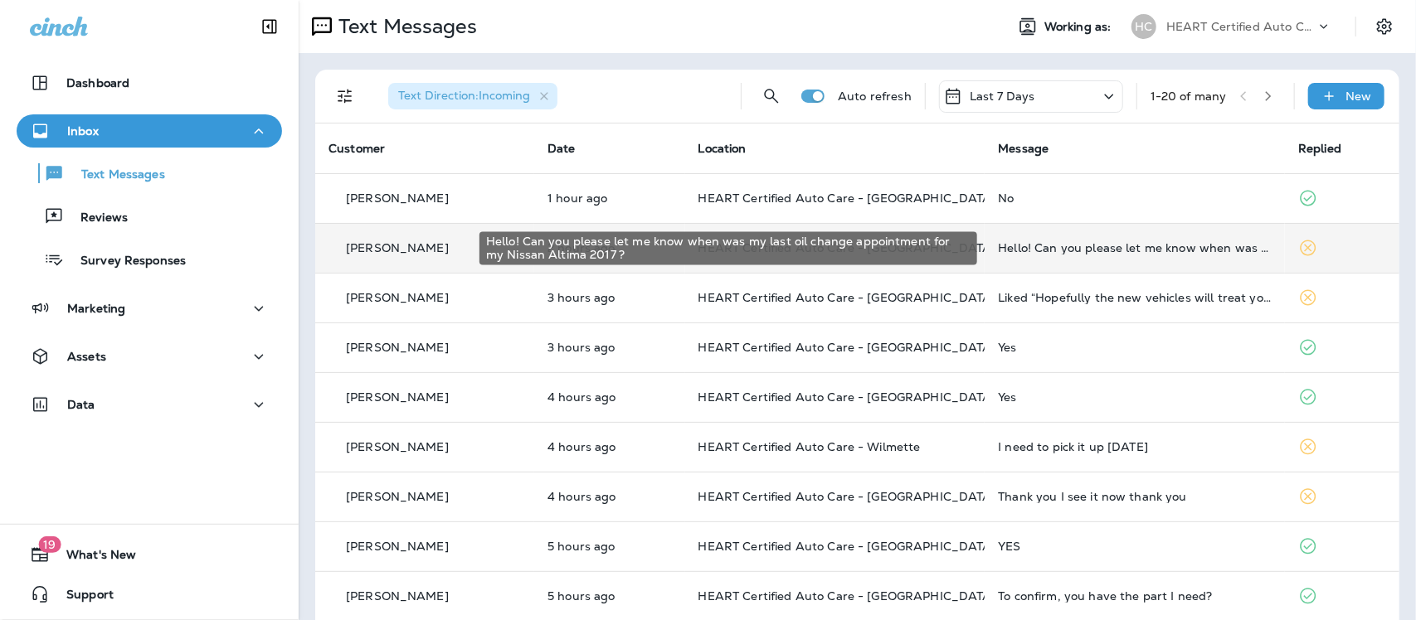
click at [1124, 246] on div "Hello! Can you please let me know when was my last oil change appointment for m…" at bounding box center [1135, 247] width 274 height 13
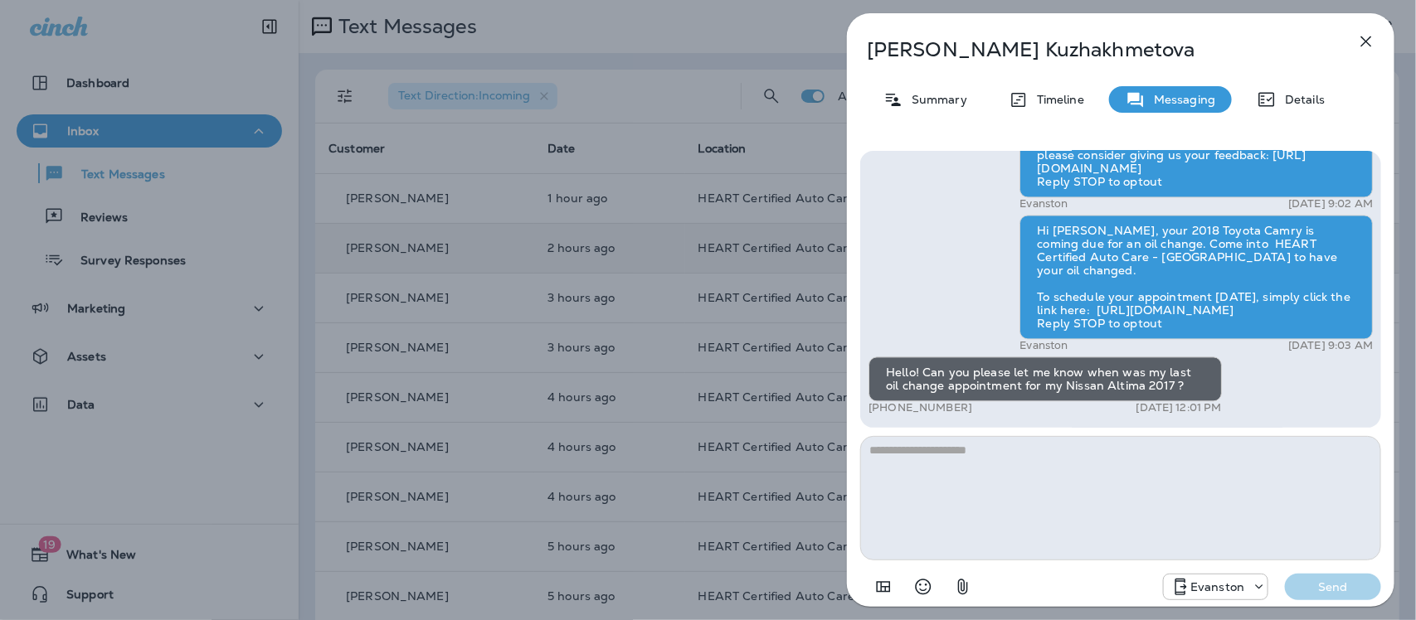
click at [954, 455] on textarea at bounding box center [1120, 498] width 521 height 124
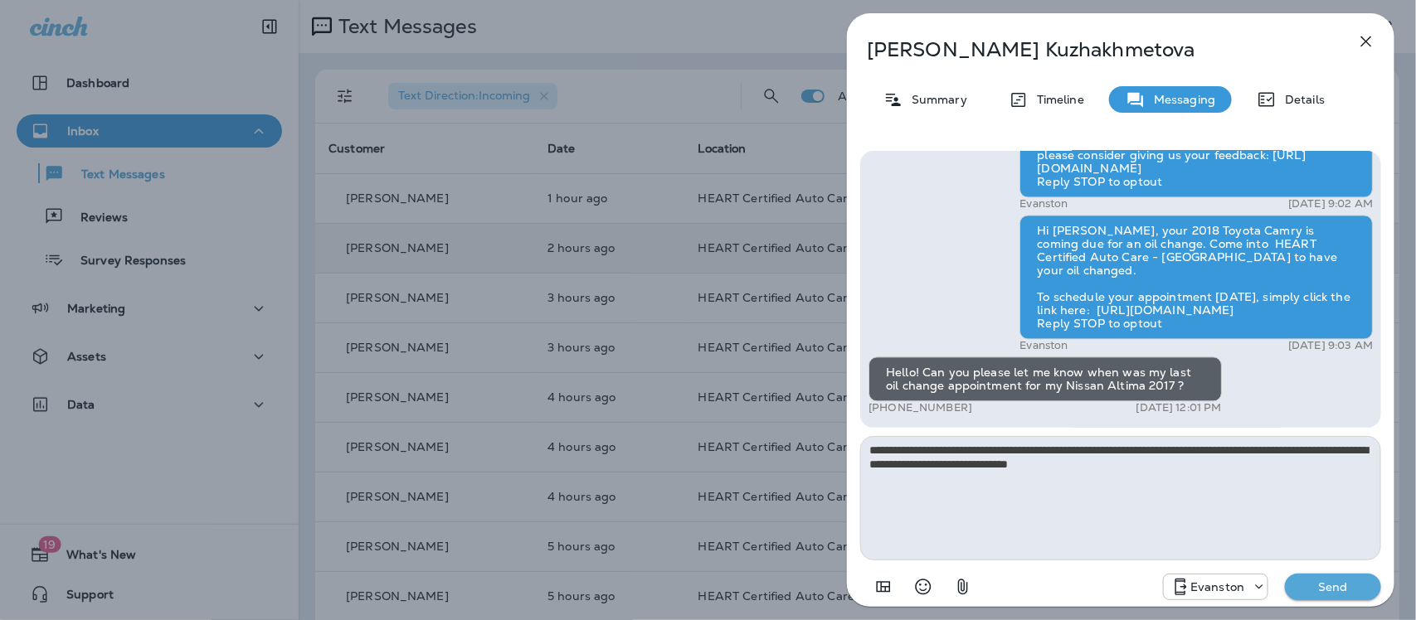
type textarea "**********"
click at [1342, 586] on p "Send" at bounding box center [1333, 587] width 70 height 15
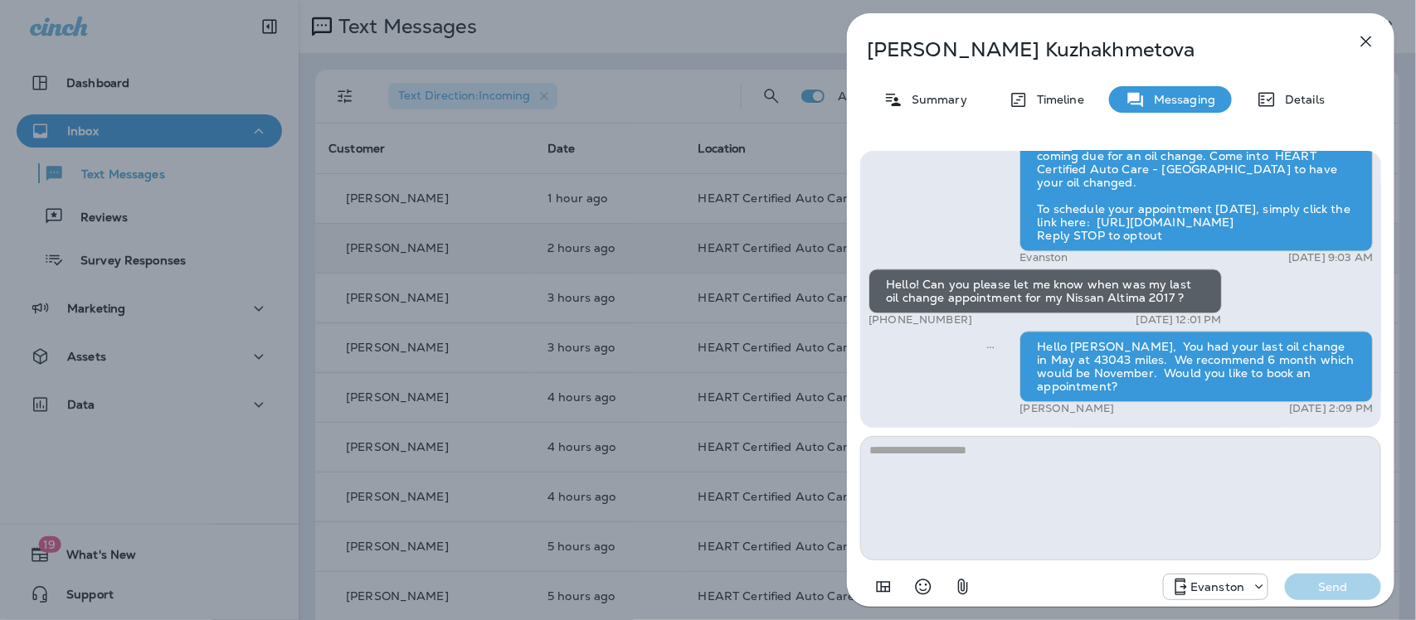
click at [1364, 37] on icon "button" at bounding box center [1366, 42] width 20 height 20
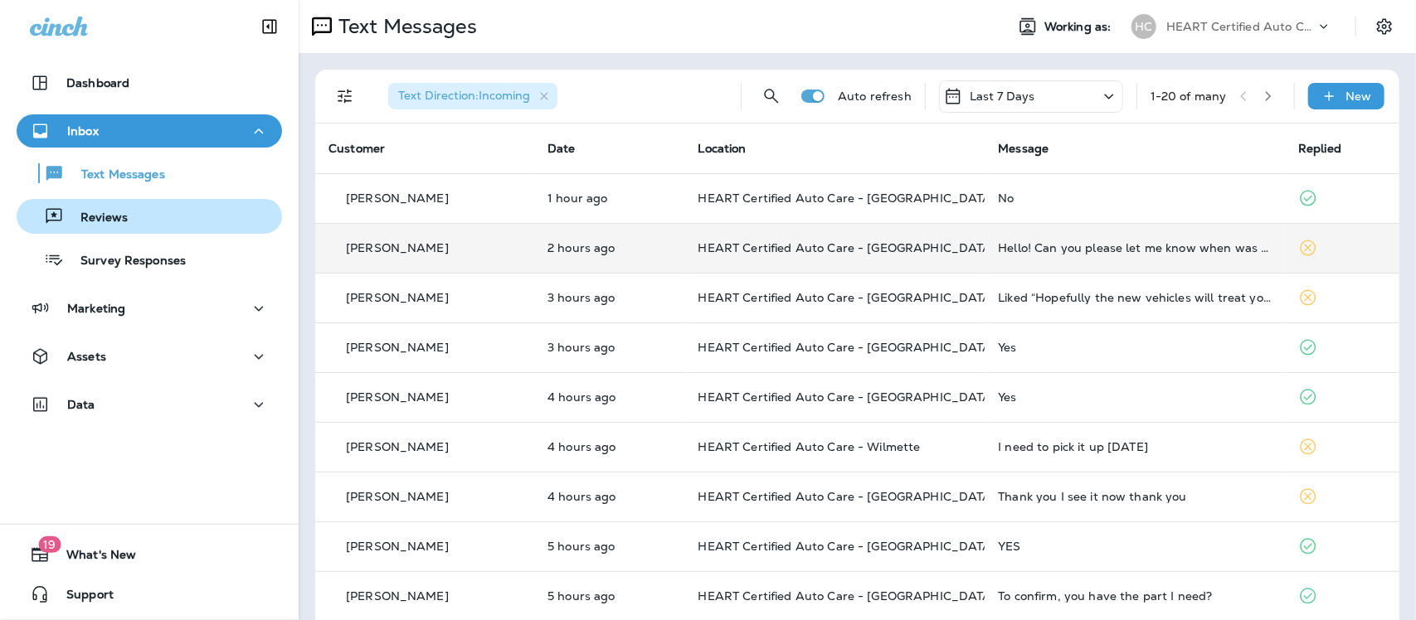
click at [113, 217] on p "Reviews" at bounding box center [96, 219] width 64 height 16
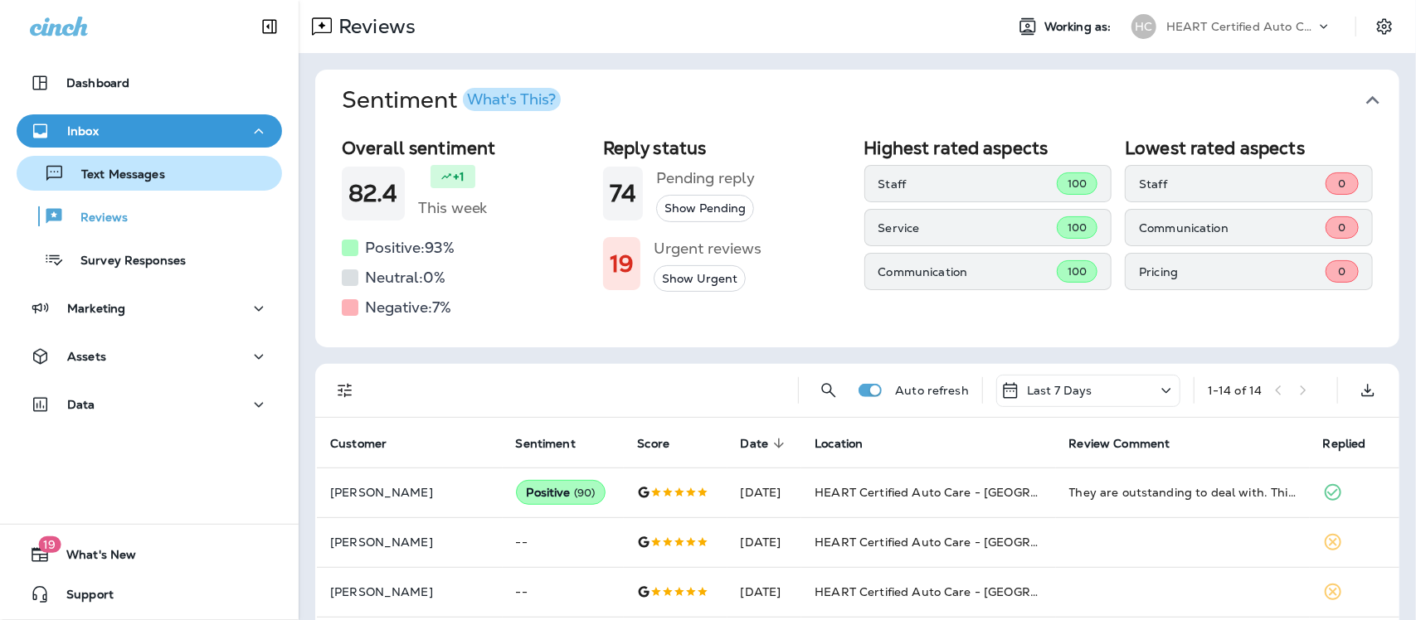
click at [96, 178] on p "Text Messages" at bounding box center [115, 176] width 100 height 16
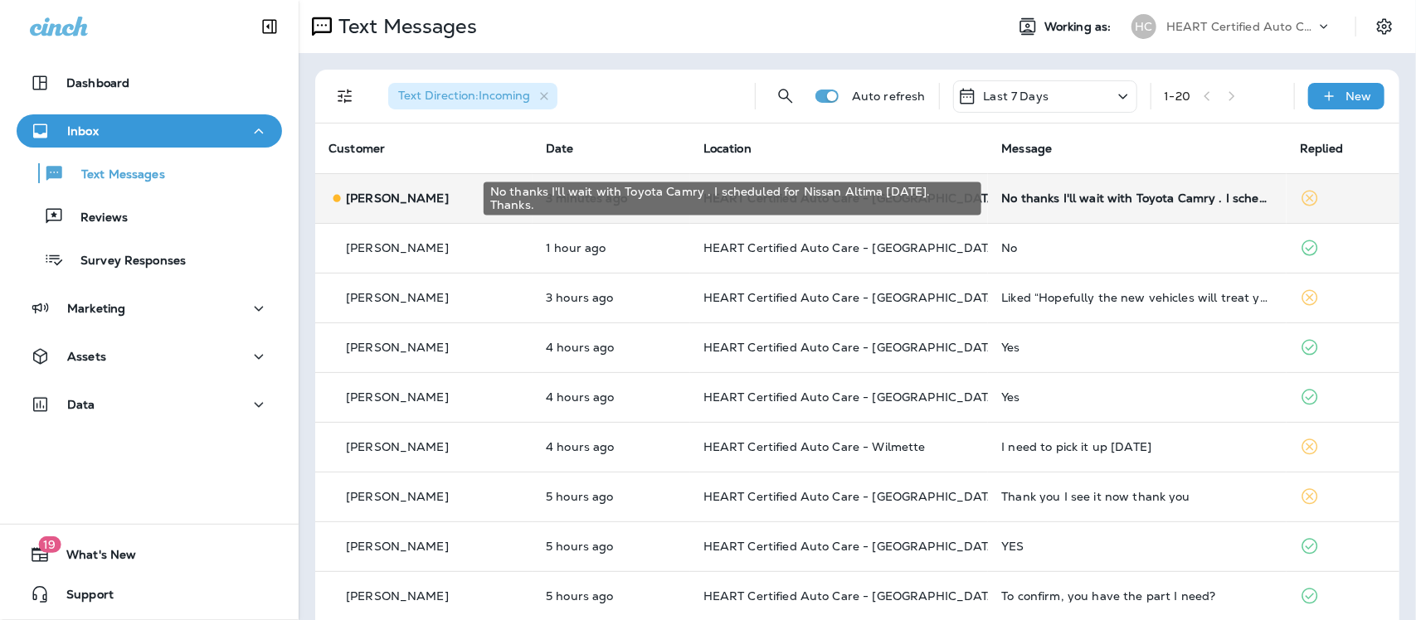
click at [1096, 203] on div "No thanks I'll wait with Toyota Camry . I scheduled for Nissan Altima this Frid…" at bounding box center [1137, 198] width 272 height 13
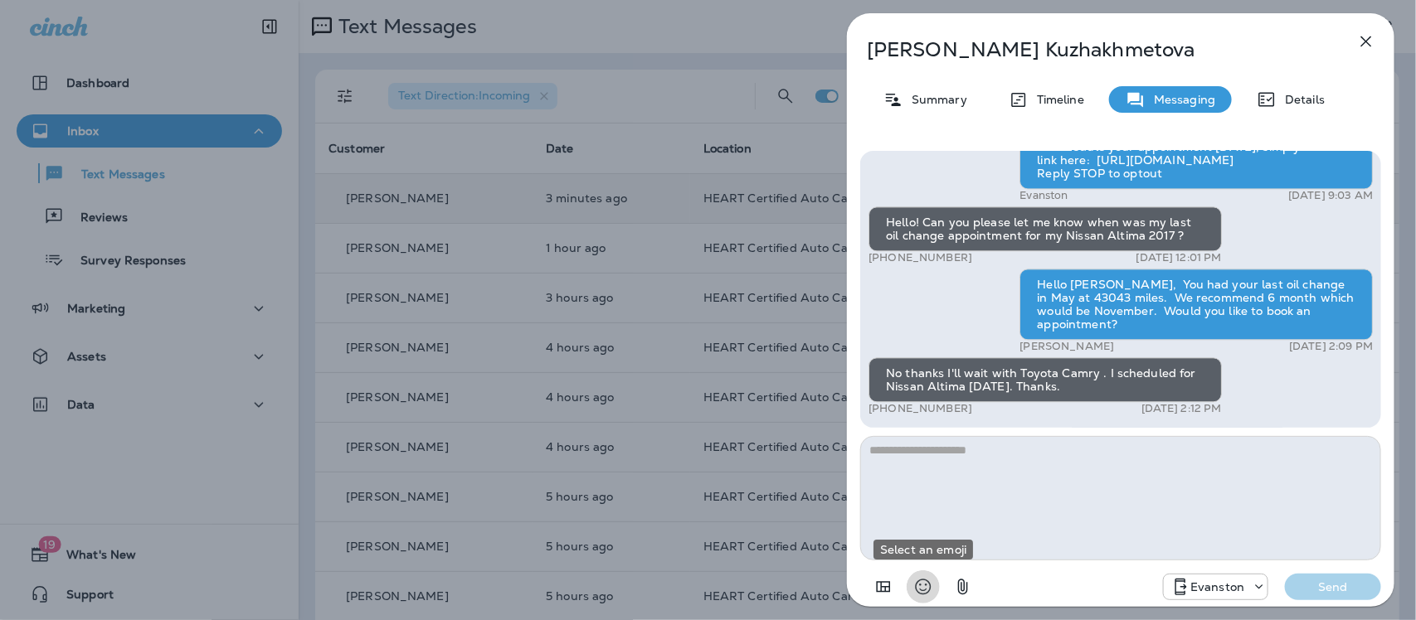
drag, startPoint x: 921, startPoint y: 586, endPoint x: 1049, endPoint y: 319, distance: 296.4
click at [921, 591] on icon "Select an emoji" at bounding box center [924, 588] width 16 height 16
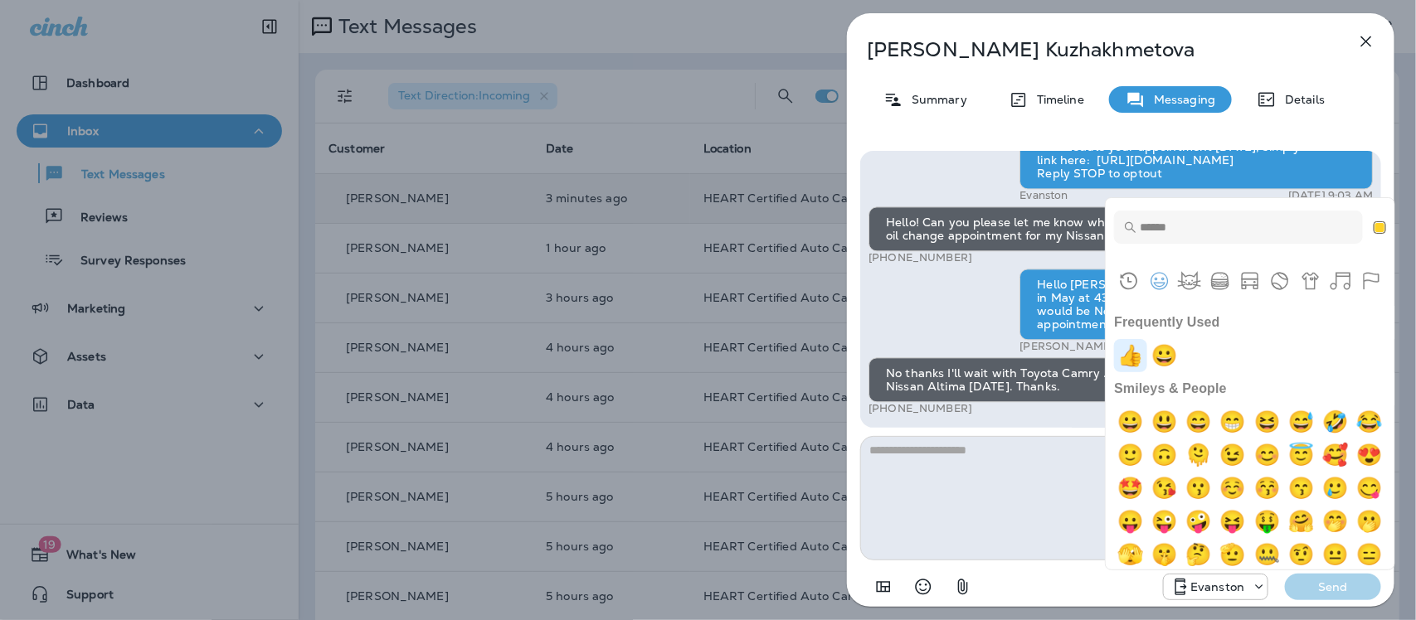
click at [1133, 353] on img "+1" at bounding box center [1130, 355] width 33 height 33
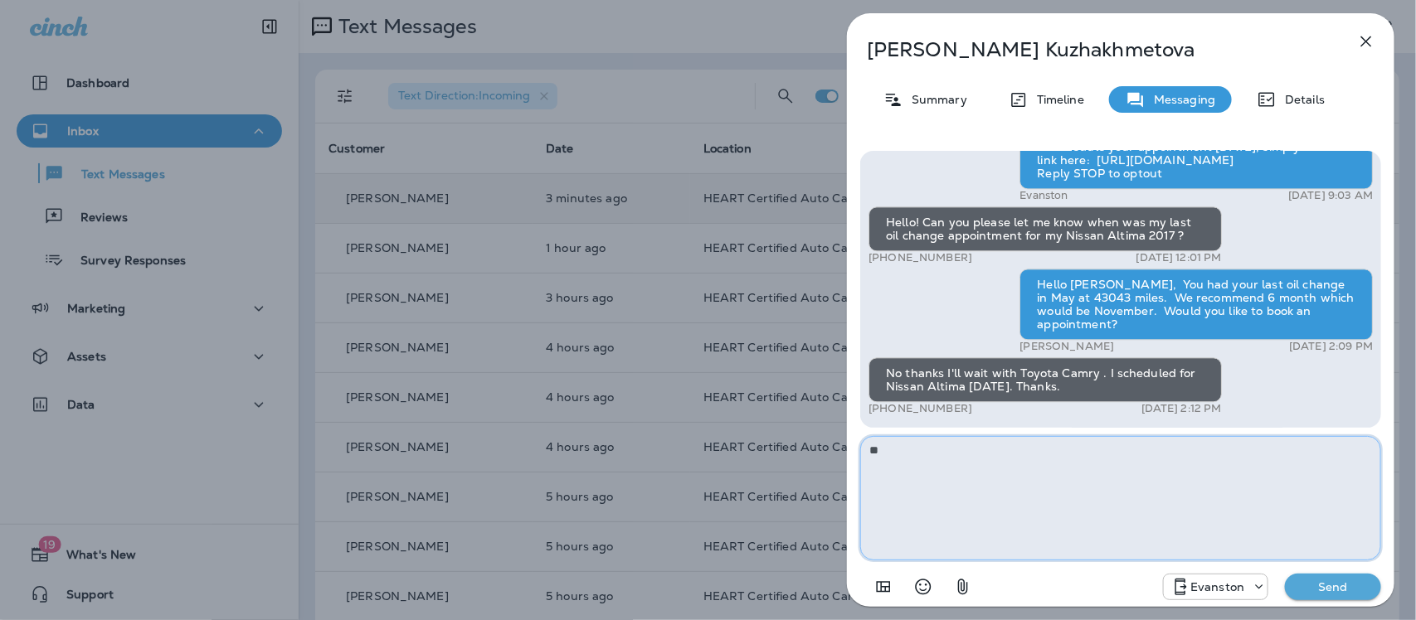
click at [963, 454] on textarea "**" at bounding box center [1120, 498] width 521 height 124
type textarea "**********"
click at [1320, 587] on p "Send" at bounding box center [1333, 587] width 70 height 15
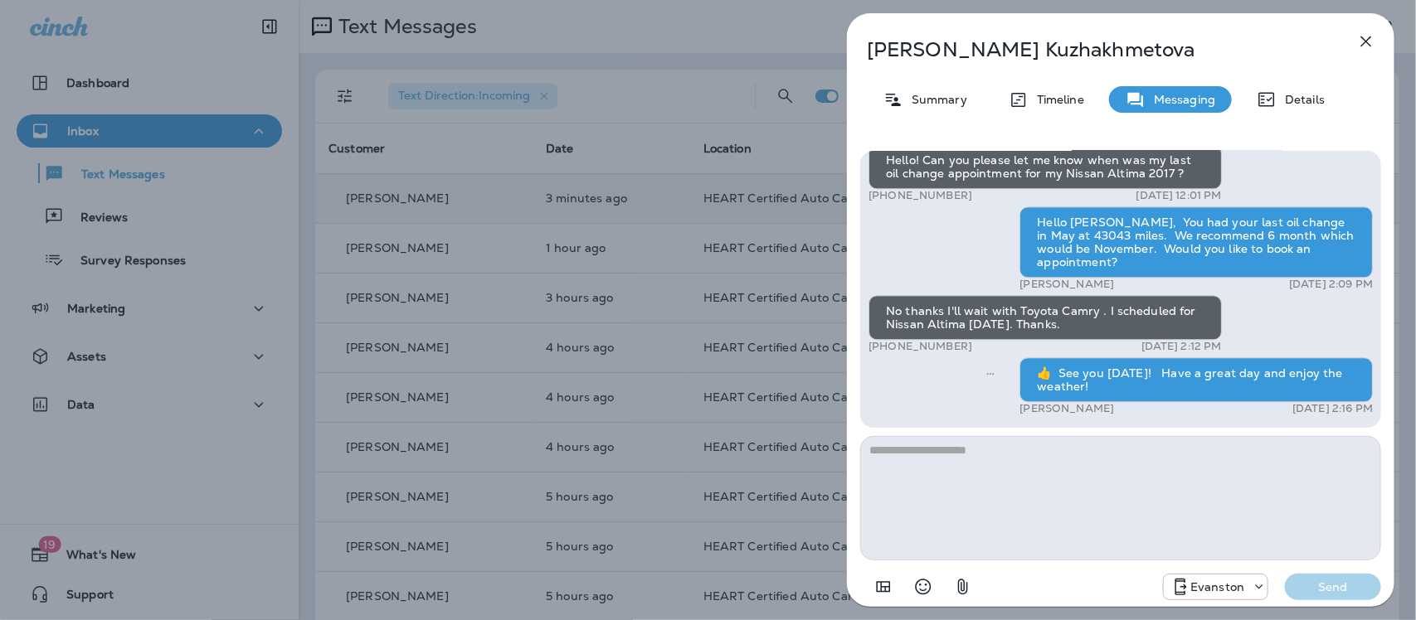
click at [1374, 35] on icon "button" at bounding box center [1366, 42] width 20 height 20
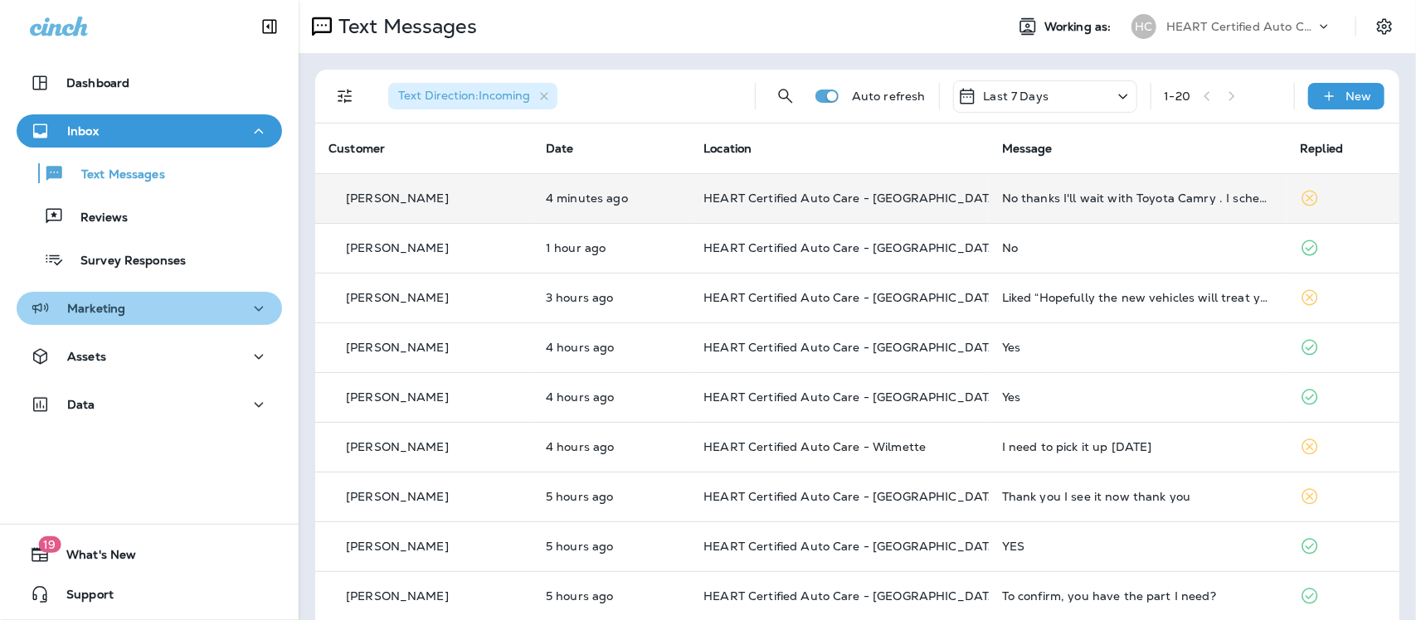
click at [152, 304] on div "Marketing" at bounding box center [149, 309] width 239 height 21
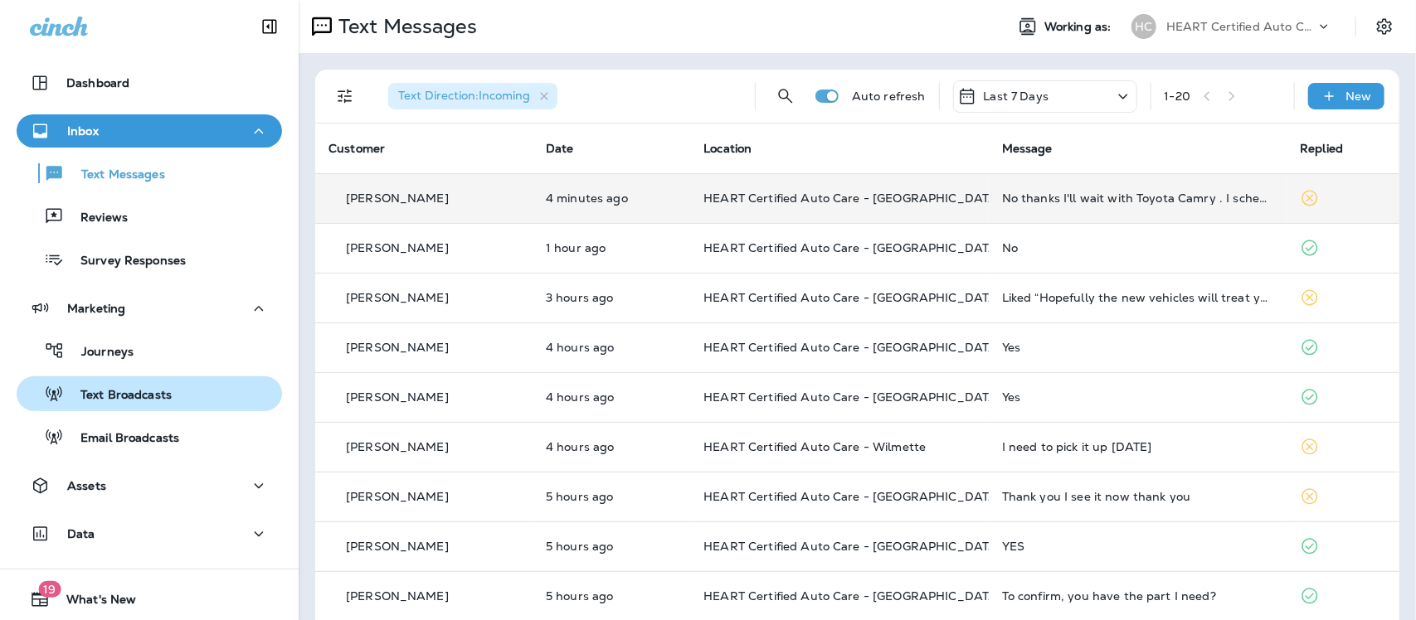
click at [131, 395] on p "Text Broadcasts" at bounding box center [118, 396] width 108 height 16
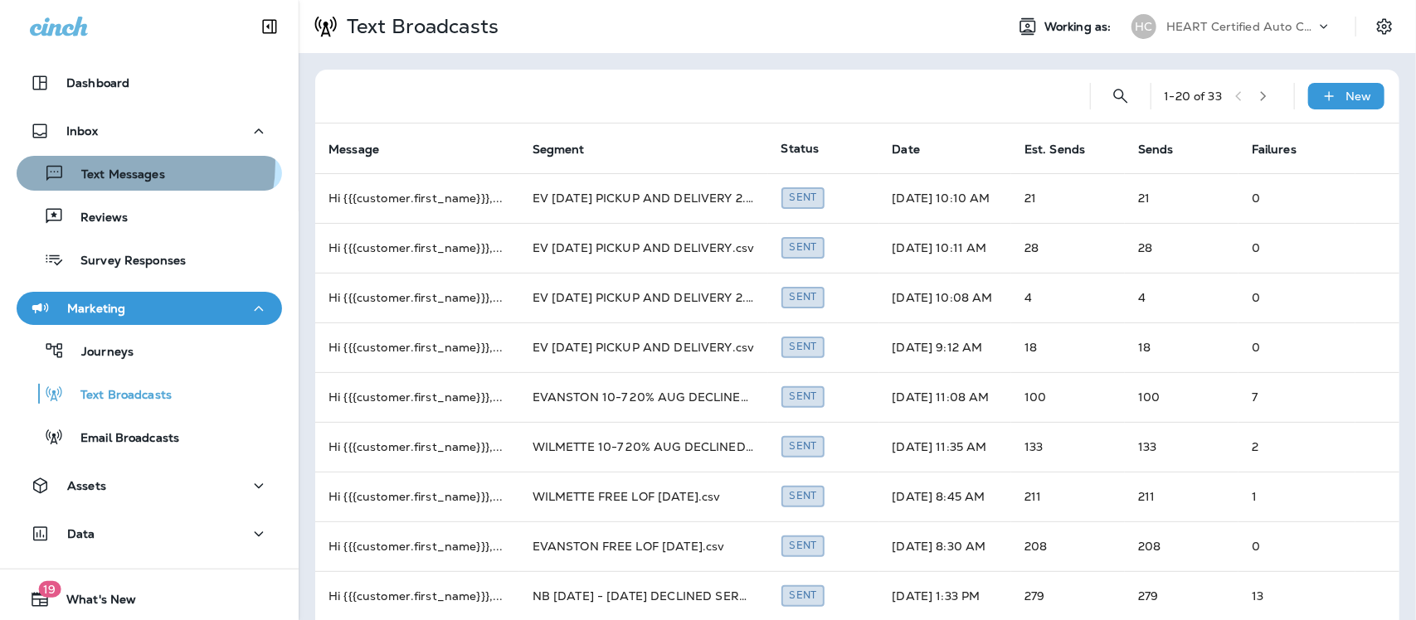
click at [114, 163] on div "Text Messages" at bounding box center [94, 173] width 142 height 25
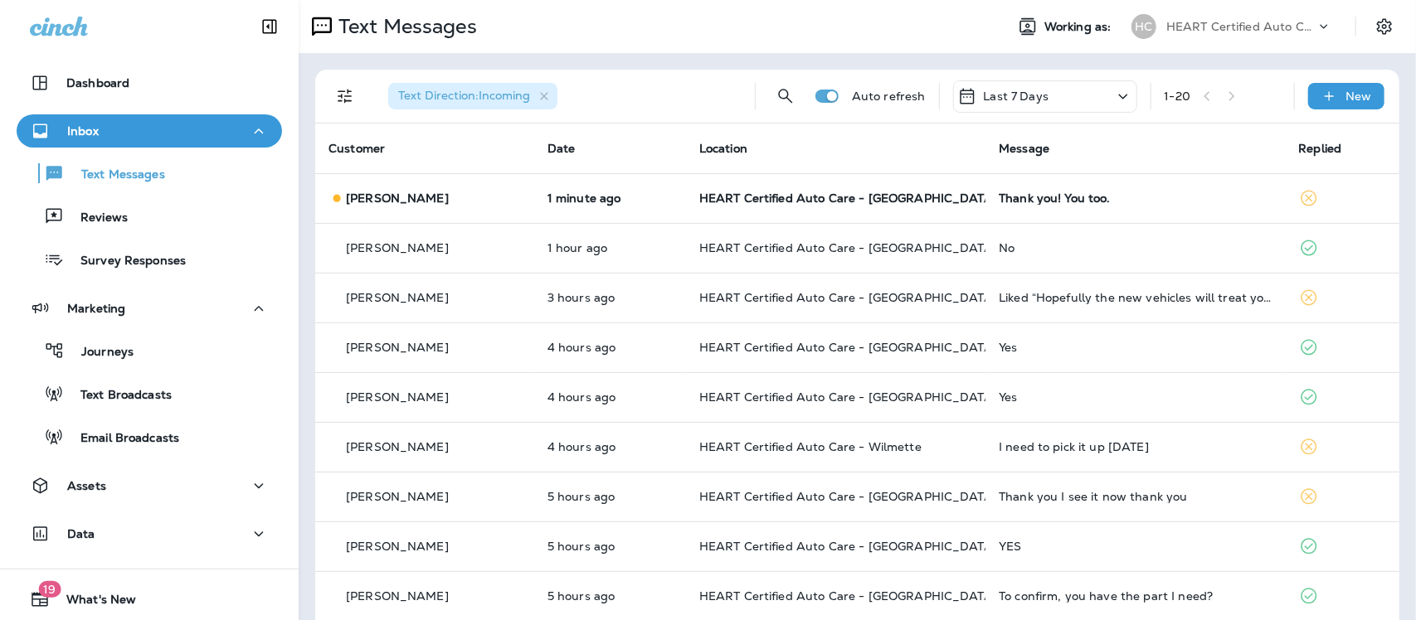
click at [1138, 134] on th "Message" at bounding box center [1134, 149] width 299 height 50
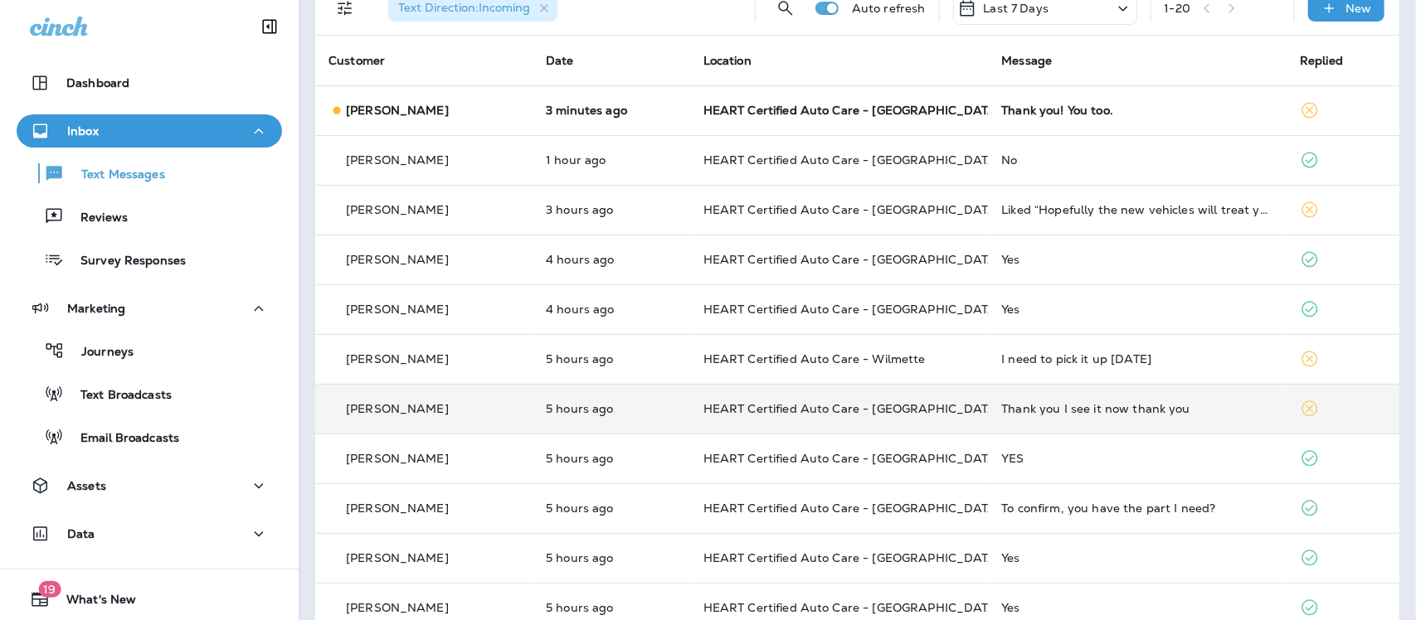
scroll to position [207, 0]
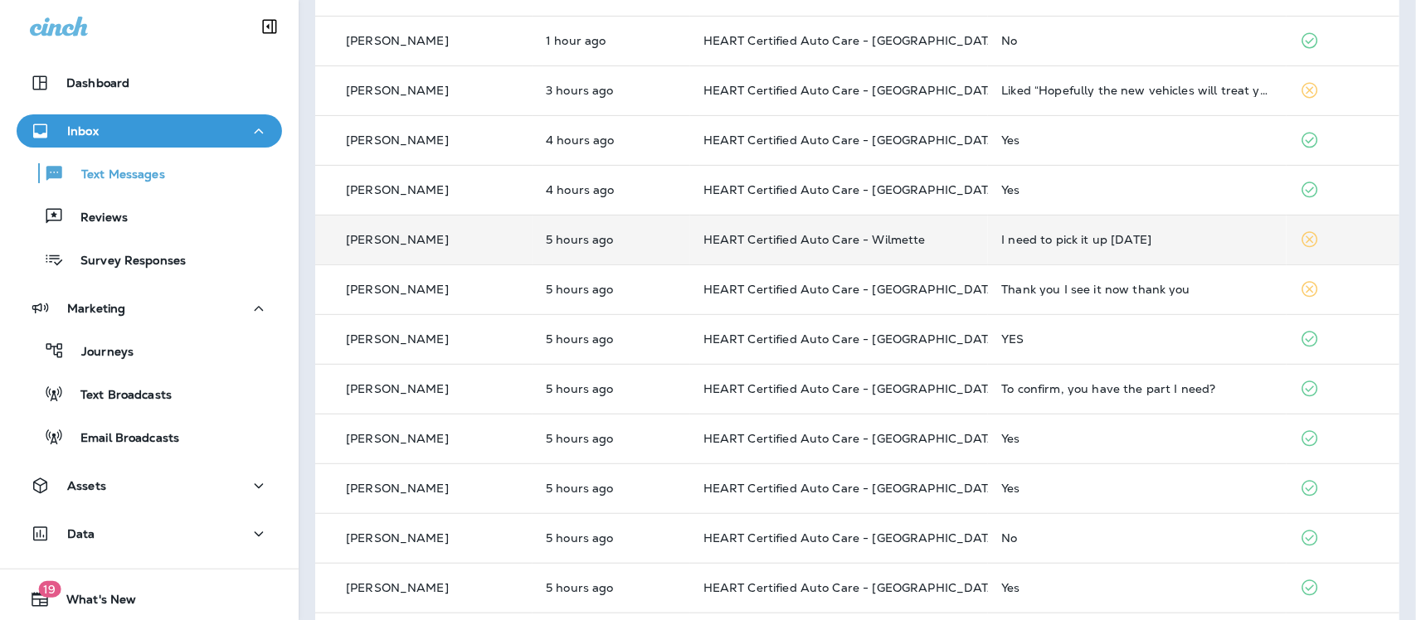
click at [1058, 246] on div "I need to pick it up [DATE]" at bounding box center [1137, 239] width 272 height 13
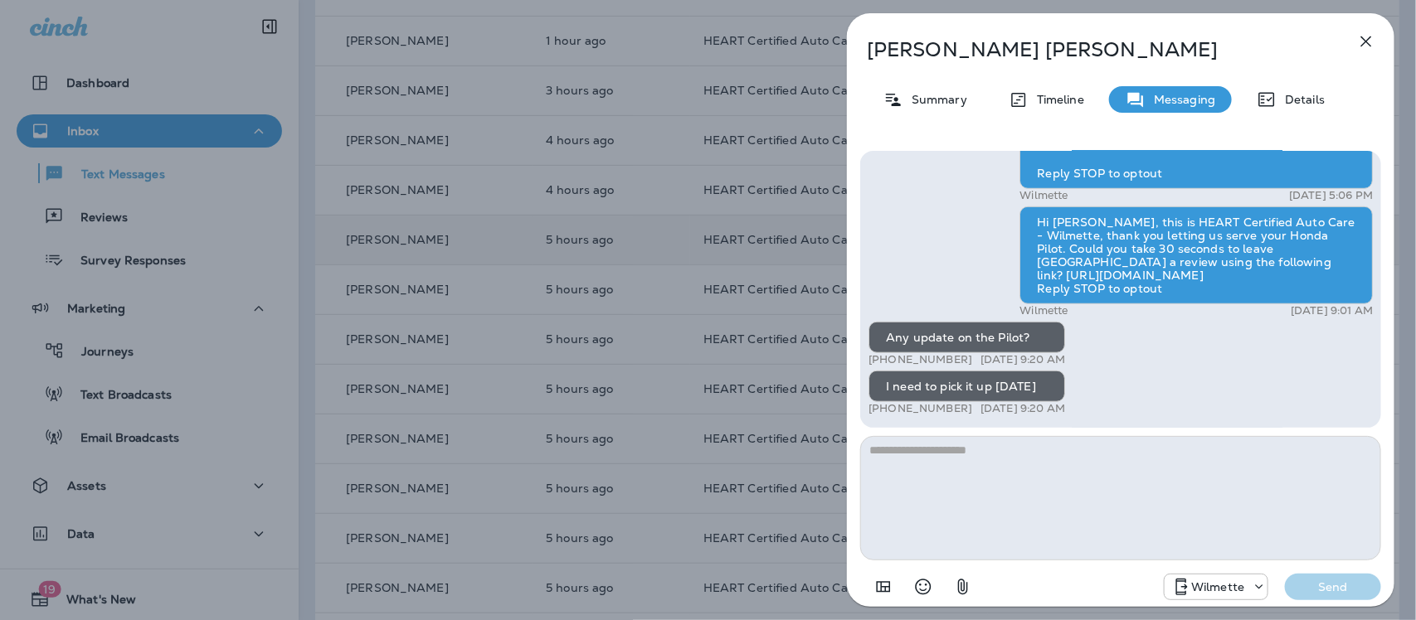
click at [1369, 42] on icon "button" at bounding box center [1366, 42] width 20 height 20
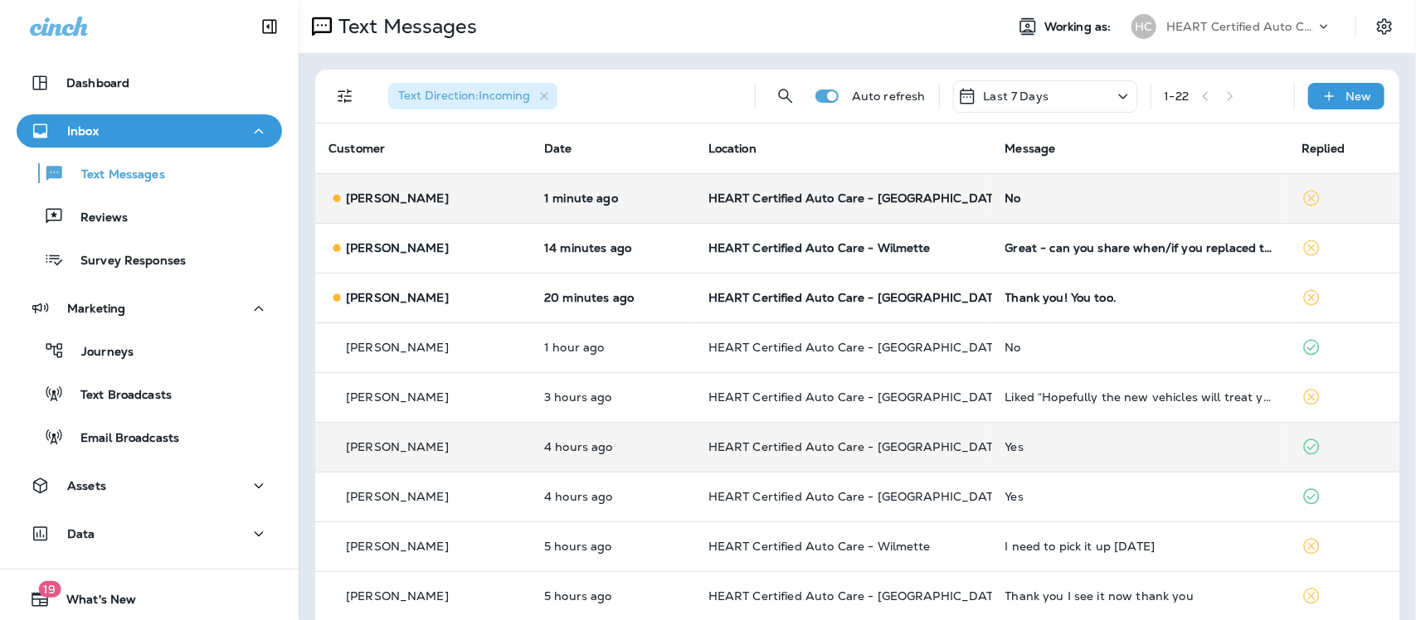
click at [993, 195] on td "No" at bounding box center [1140, 198] width 297 height 50
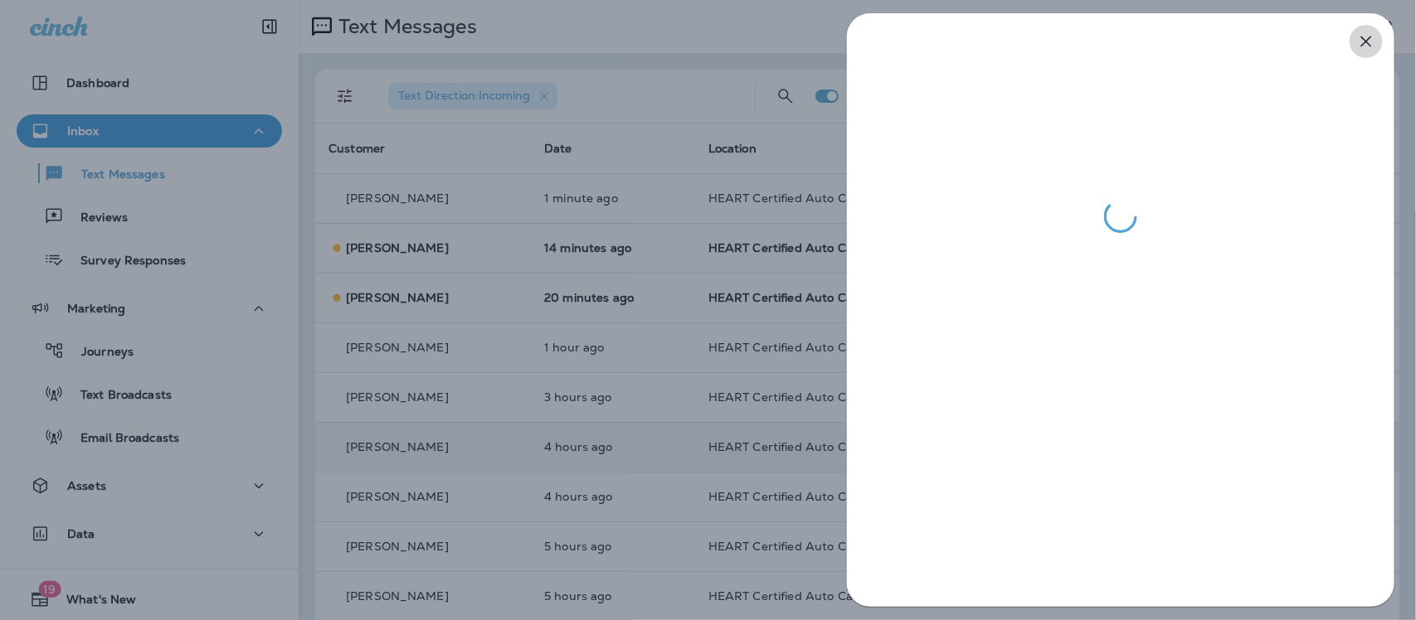
click at [1365, 41] on icon "button" at bounding box center [1366, 42] width 20 height 20
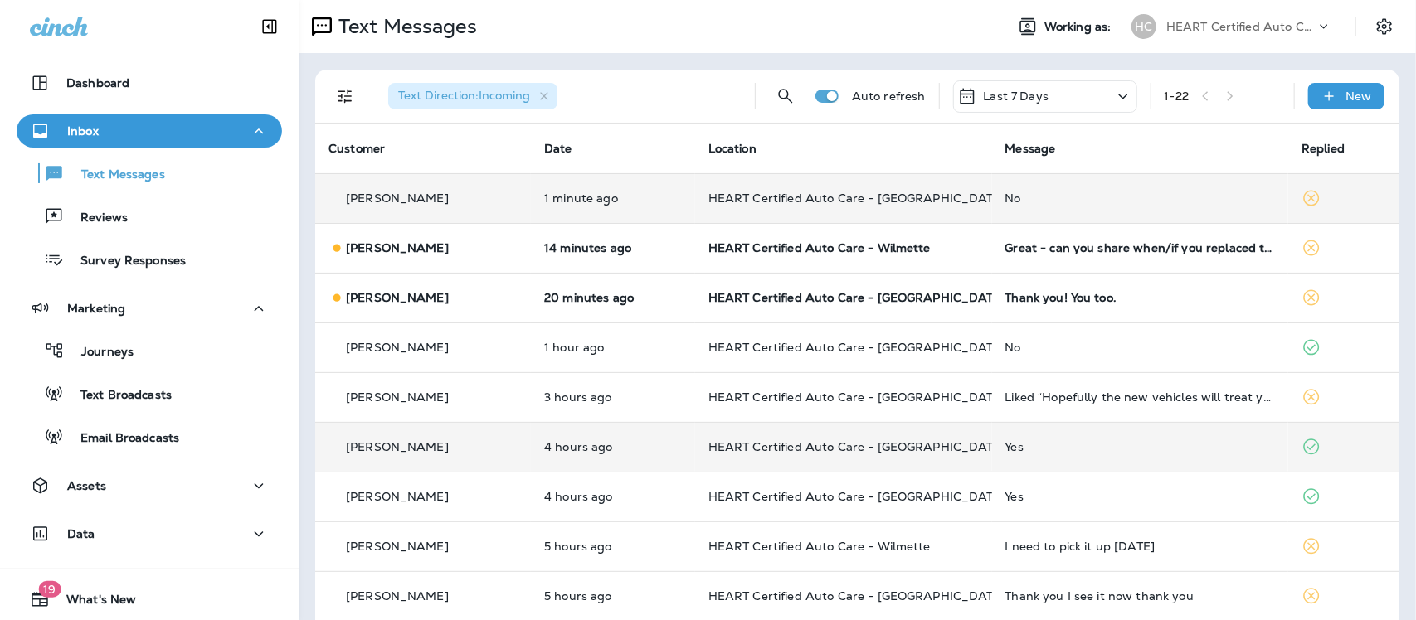
click at [1005, 199] on div "No" at bounding box center [1140, 198] width 270 height 13
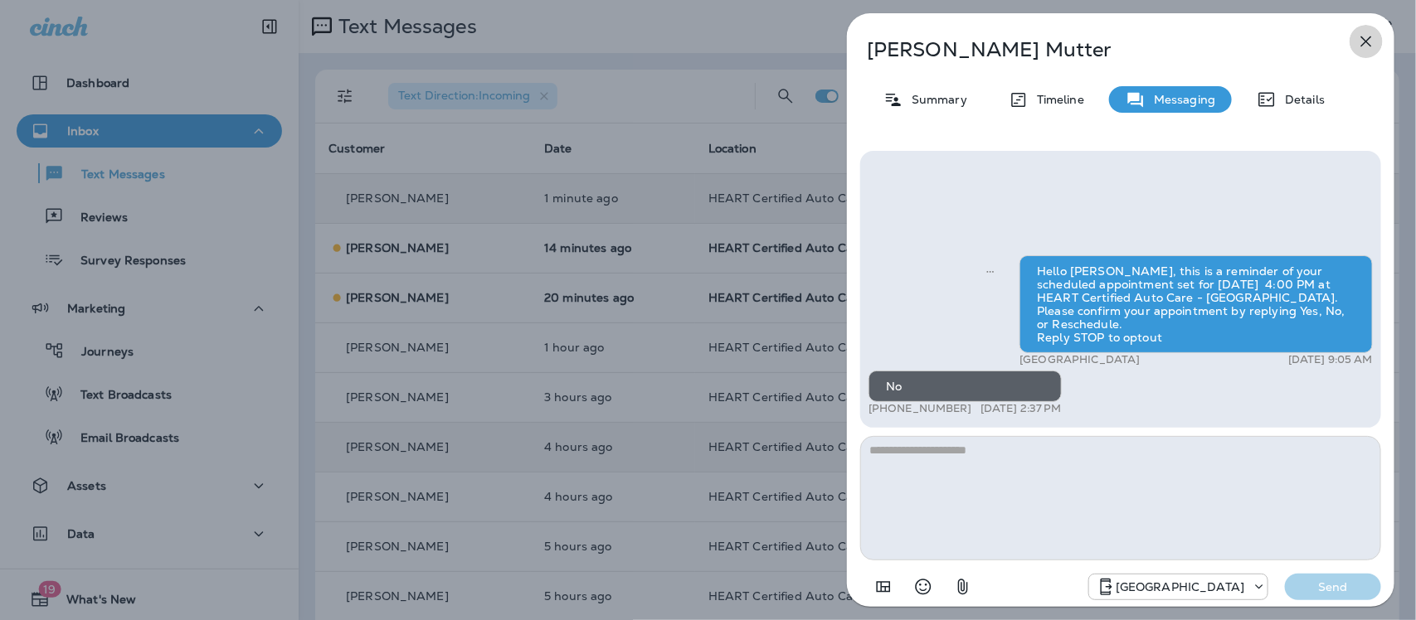
click at [1367, 33] on icon "button" at bounding box center [1366, 42] width 20 height 20
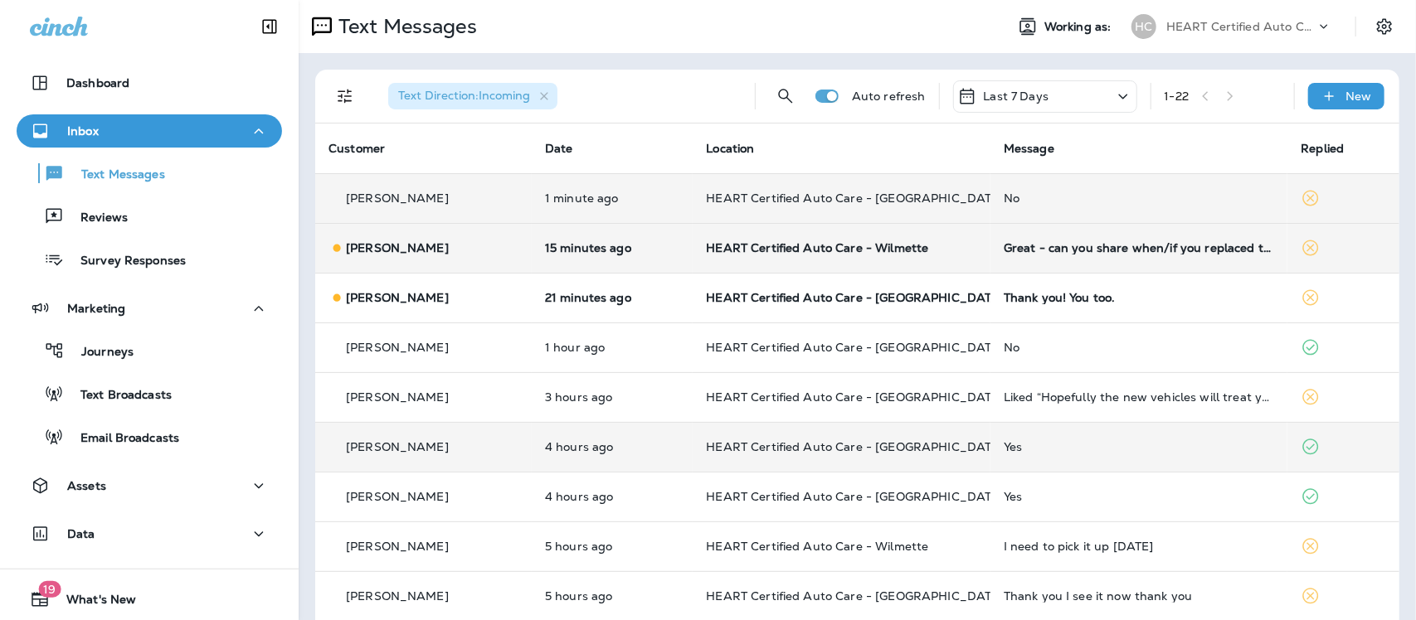
click at [1131, 239] on td "Great - can you share when/if you replaced these in Past service. I plan to bri…" at bounding box center [1139, 248] width 298 height 50
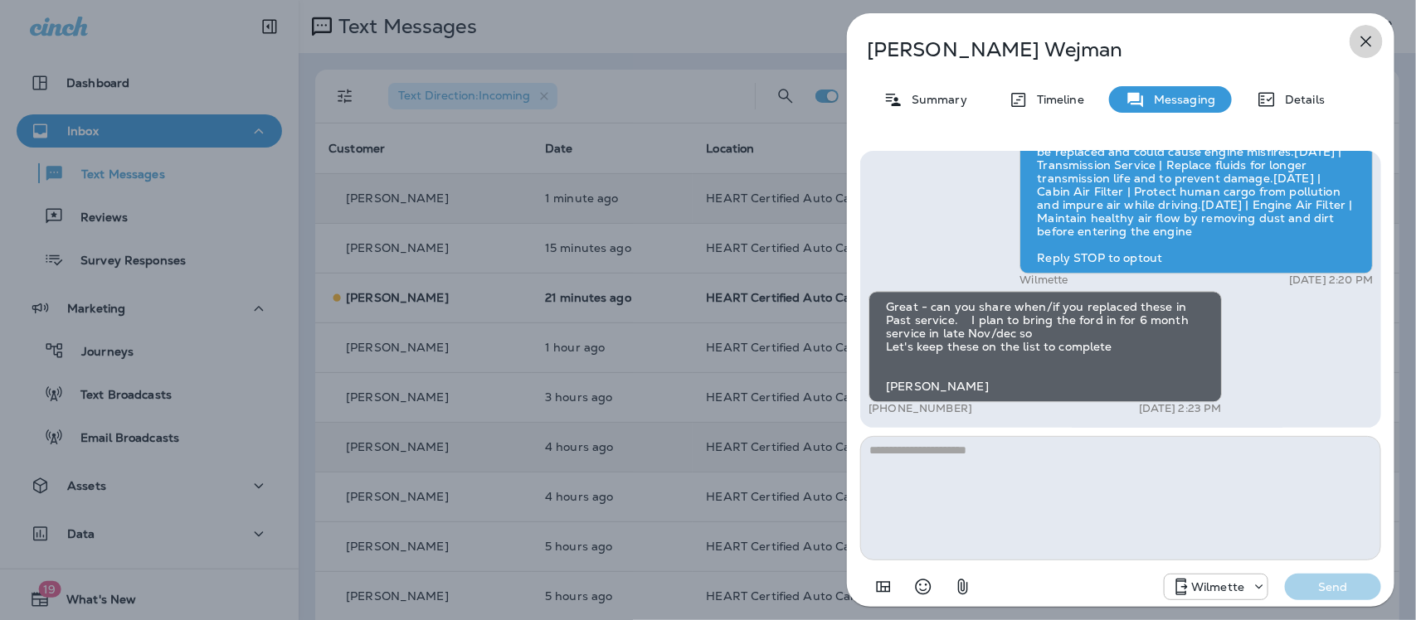
click at [1367, 42] on icon "button" at bounding box center [1366, 41] width 11 height 11
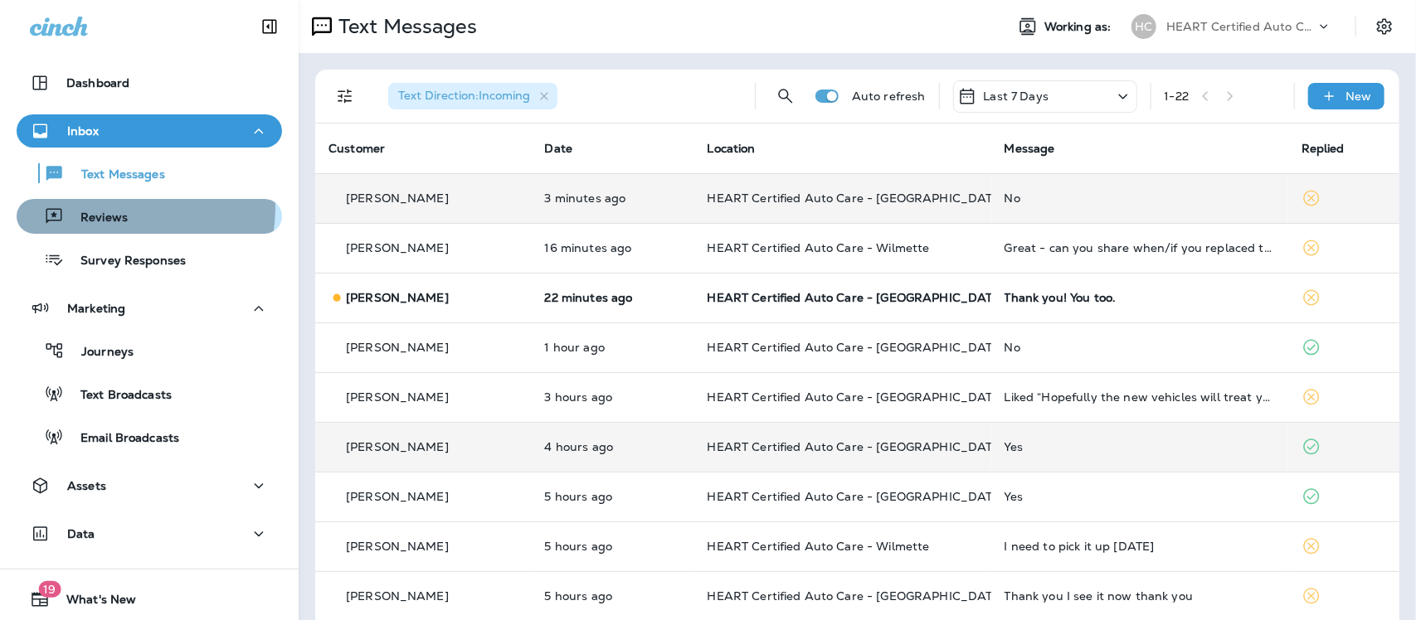
click at [100, 208] on div "Reviews" at bounding box center [75, 216] width 105 height 25
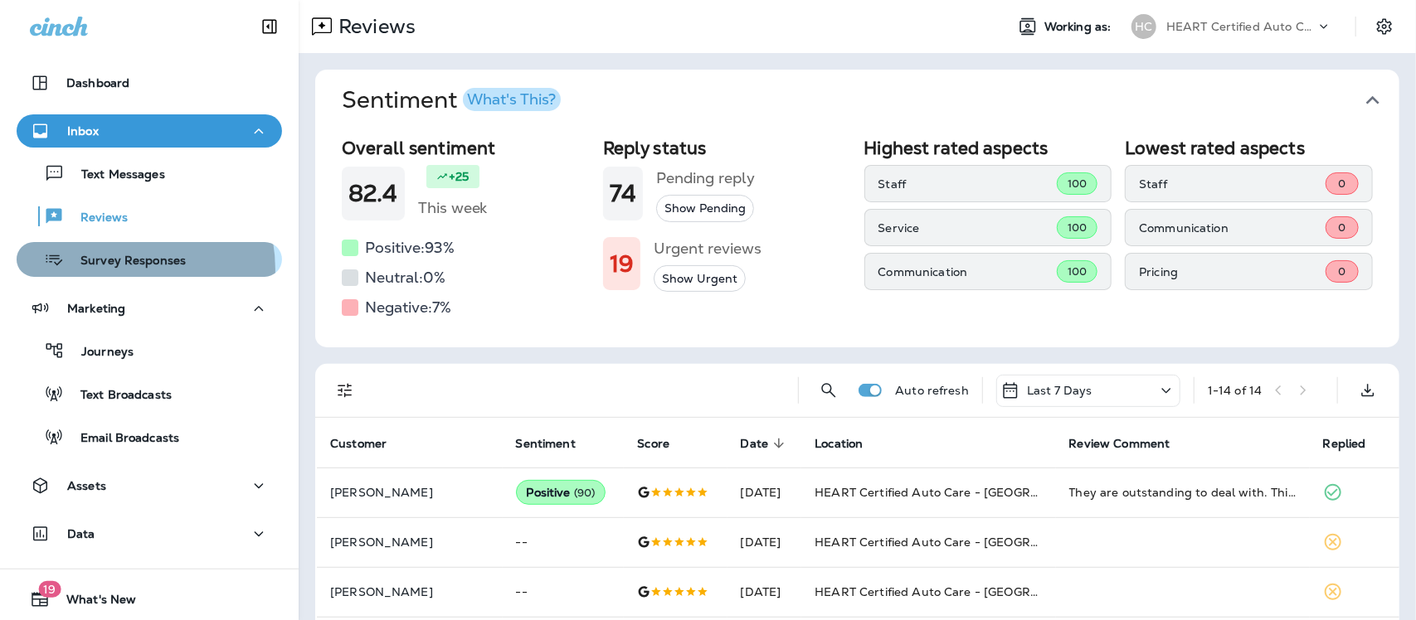
click at [113, 270] on div "Survey Responses" at bounding box center [104, 259] width 163 height 25
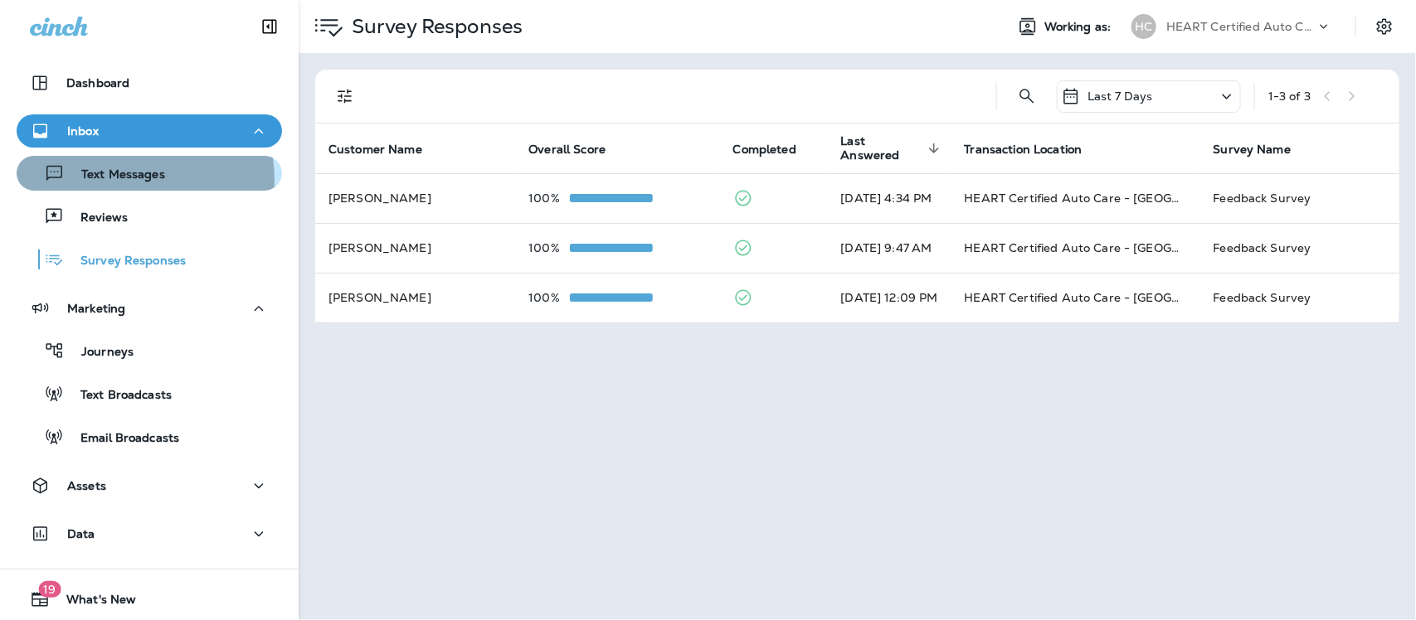
click at [120, 180] on p "Text Messages" at bounding box center [115, 176] width 100 height 16
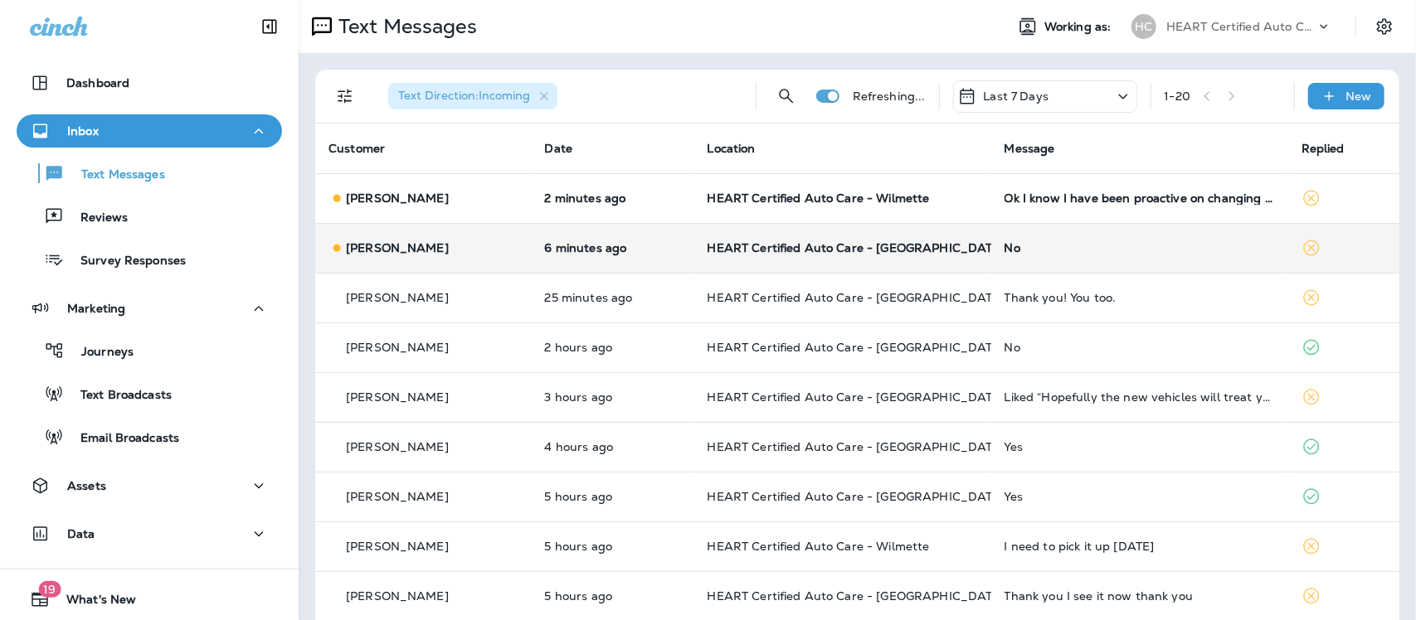
click at [1009, 245] on div "No" at bounding box center [1139, 247] width 270 height 13
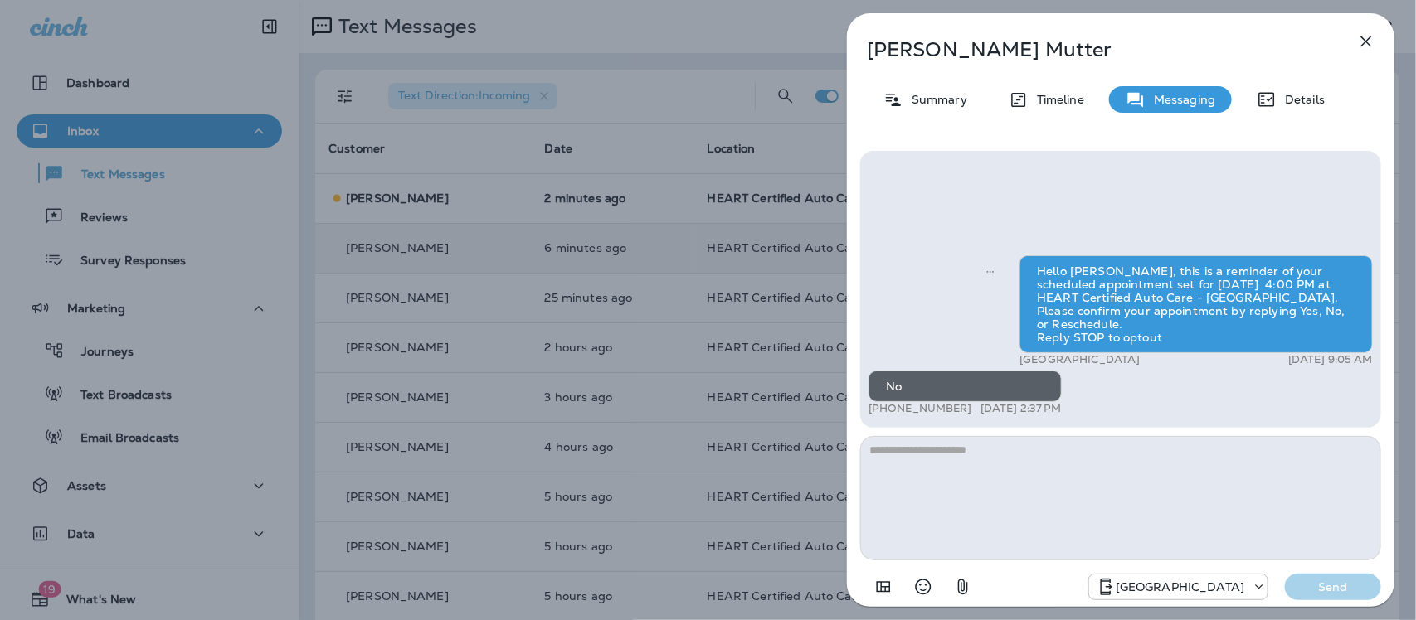
click at [1366, 30] on button "button" at bounding box center [1365, 41] width 33 height 33
